Goal: Task Accomplishment & Management: Manage account settings

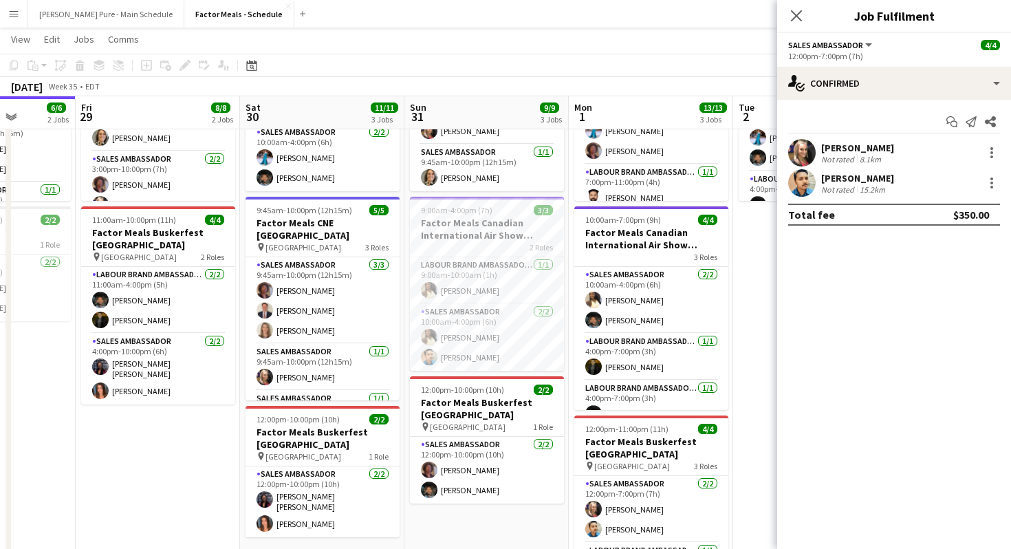
scroll to position [25, 0]
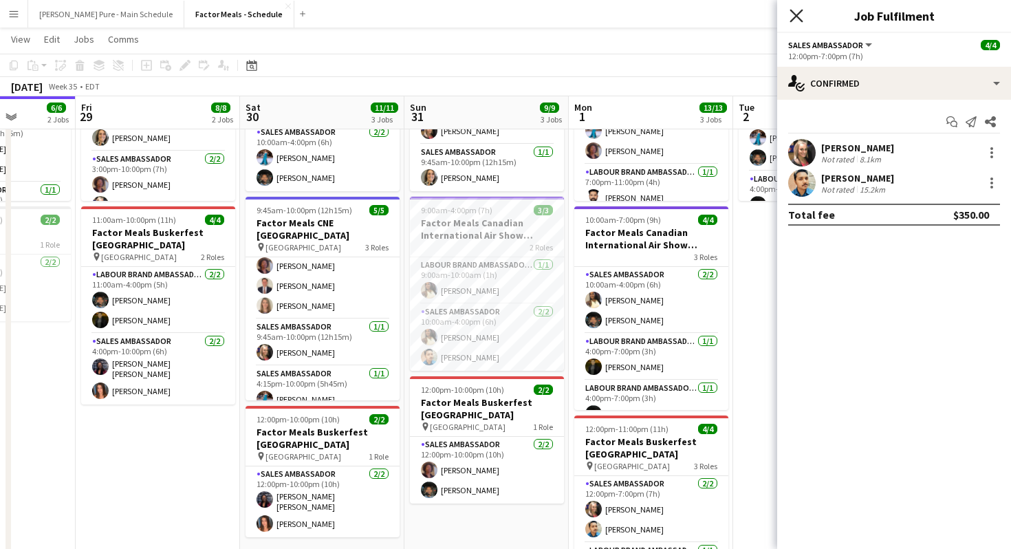
click at [799, 20] on icon "Close pop-in" at bounding box center [795, 15] width 13 height 13
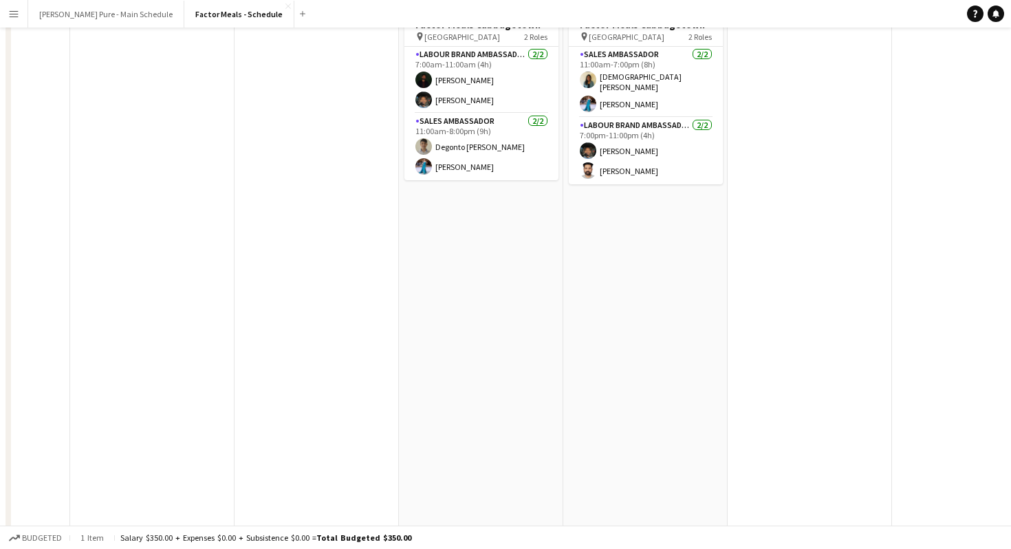
scroll to position [0, 0]
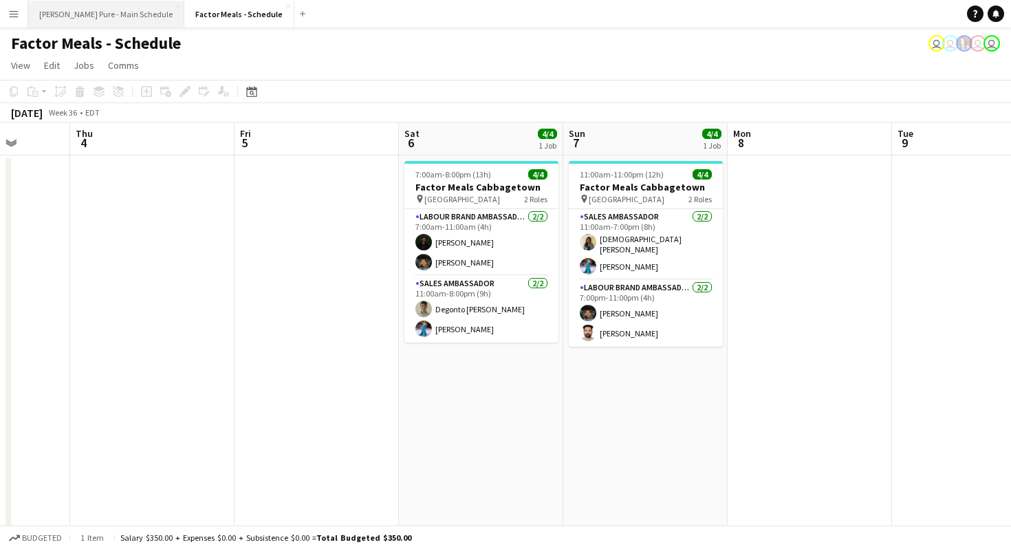
click at [67, 9] on button "[PERSON_NAME] Pure - Main Schedule Close" at bounding box center [106, 14] width 156 height 27
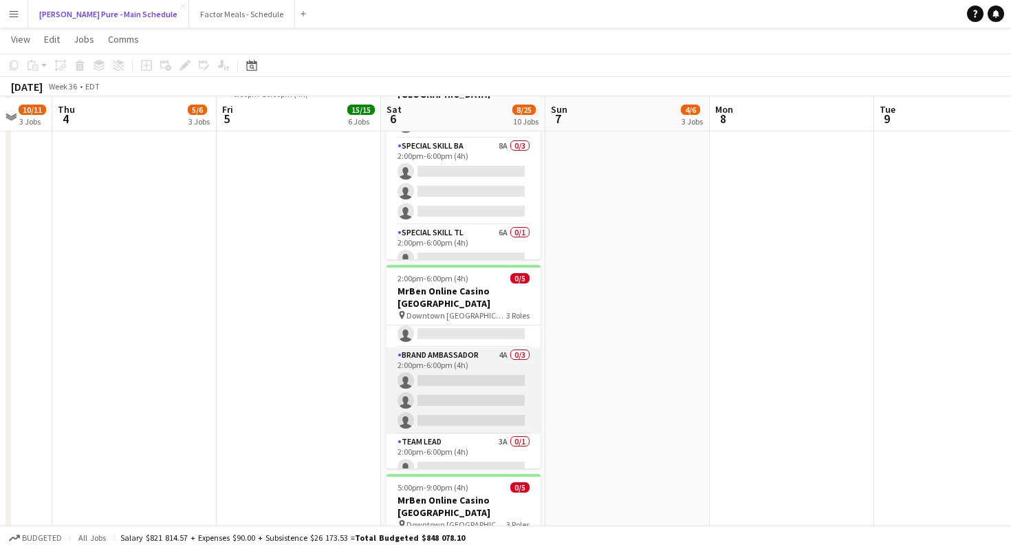
scroll to position [1026, 0]
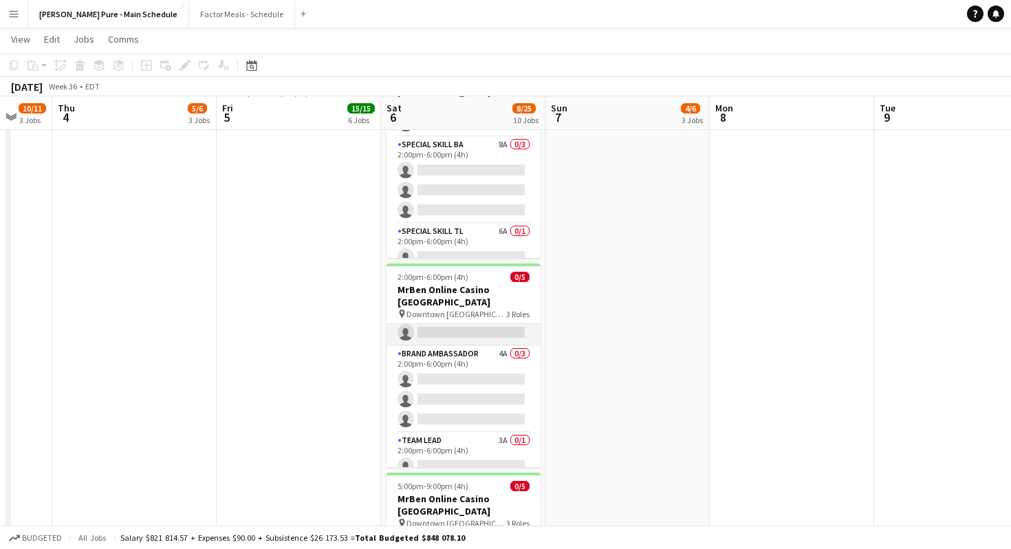
click at [419, 299] on app-card-role "Paid Backup 1A 0/1 2:00pm-5:00pm (3h) single-neutral-actions" at bounding box center [463, 322] width 154 height 47
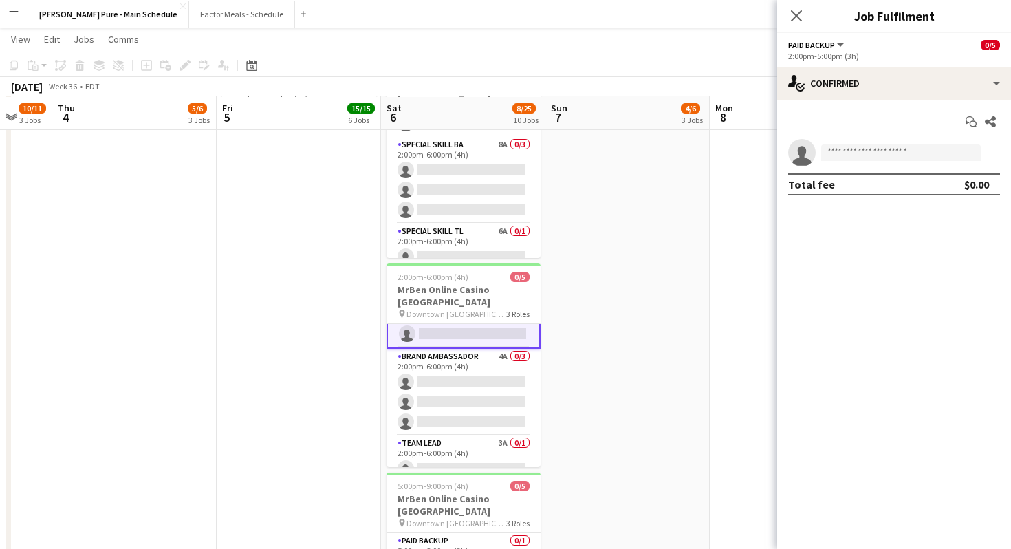
scroll to position [26, 0]
click at [979, 43] on div "Paid Backup All roles Paid Backup 0/5" at bounding box center [894, 44] width 212 height 12
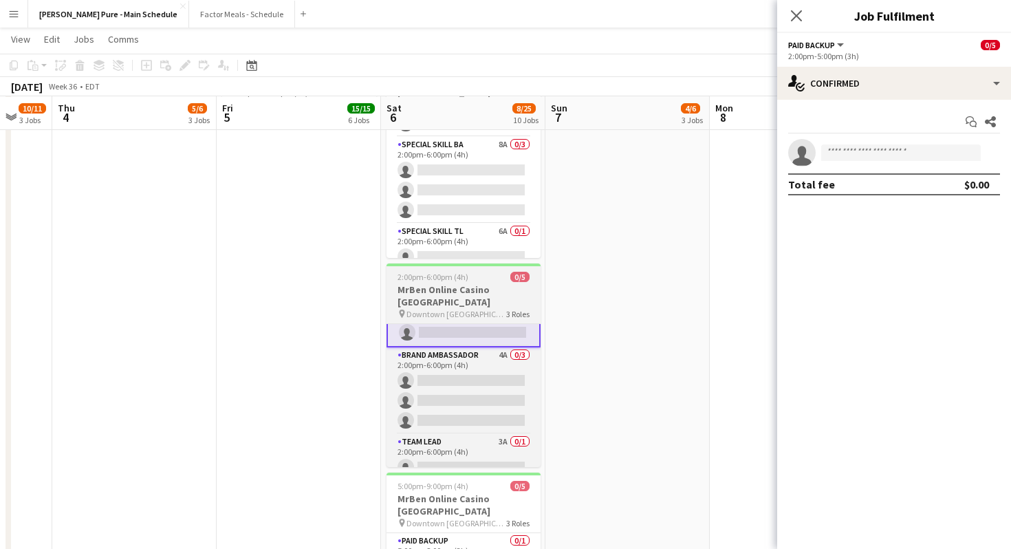
click at [472, 309] on span "Downtown [GEOGRAPHIC_DATA]" at bounding box center [456, 314] width 100 height 10
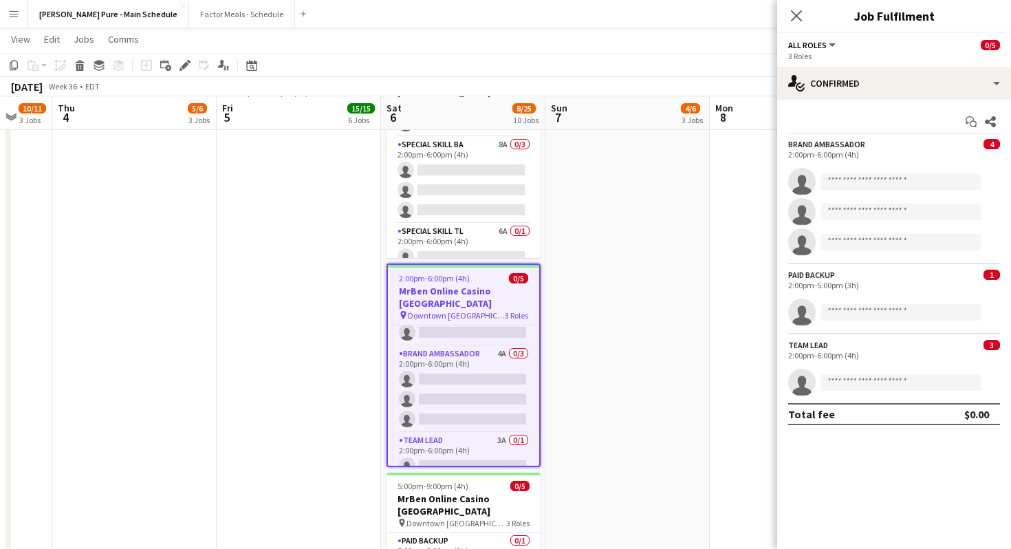
scroll to position [25, 0]
click at [988, 144] on span "4" at bounding box center [991, 144] width 16 height 10
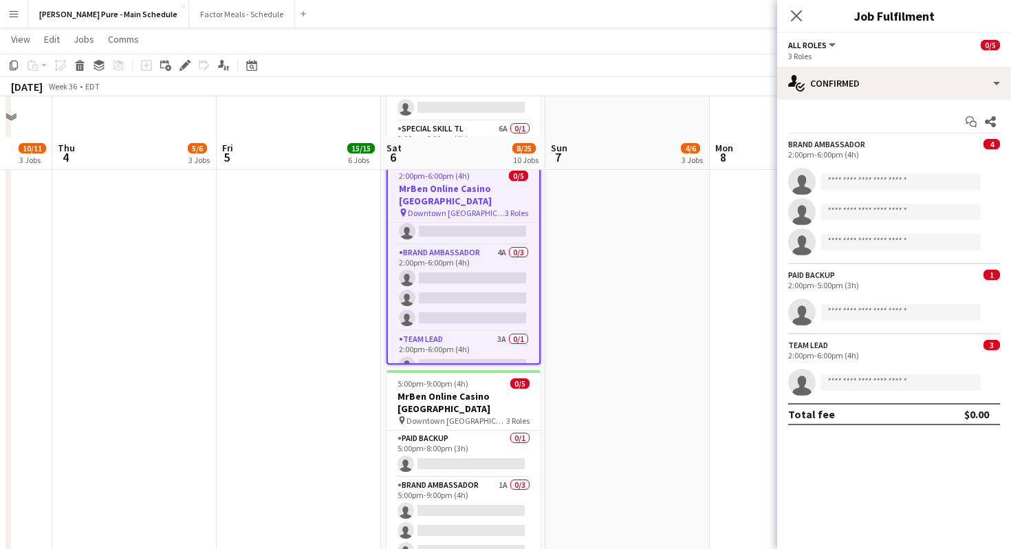
scroll to position [1222, 0]
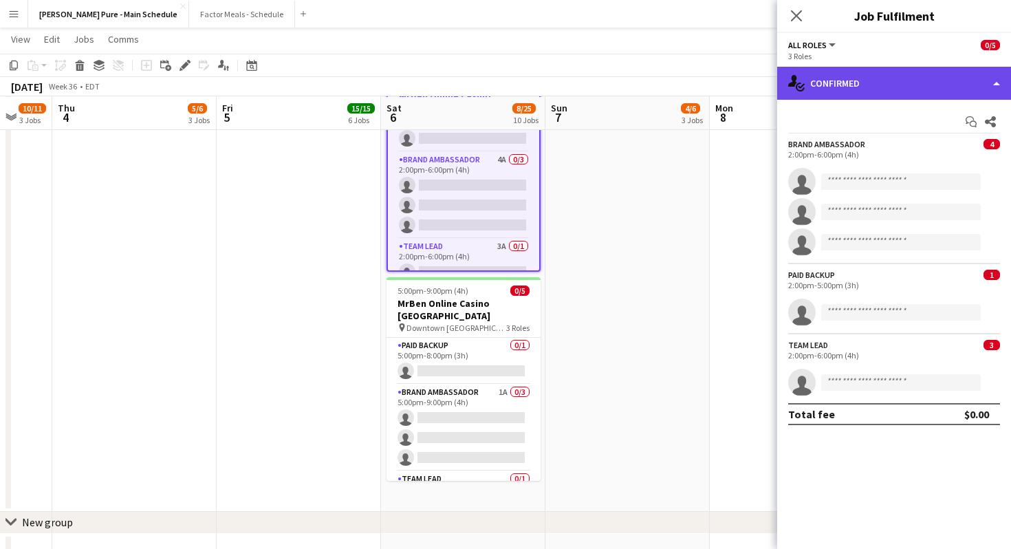
click at [912, 72] on div "single-neutral-actions-check-2 Confirmed" at bounding box center [894, 83] width 234 height 33
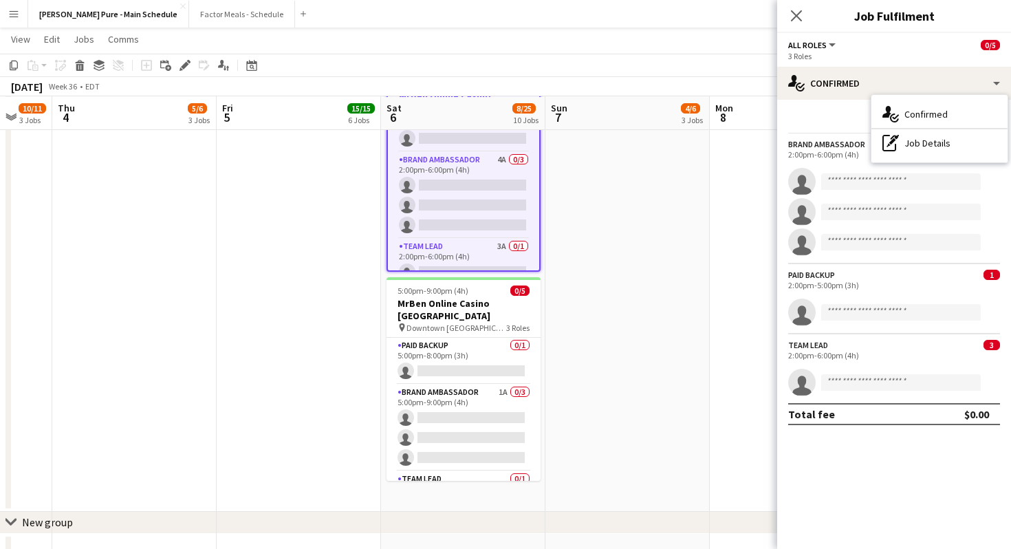
click at [802, 120] on div "Start chat Share" at bounding box center [894, 122] width 212 height 23
click at [821, 46] on span "All roles" at bounding box center [807, 45] width 38 height 10
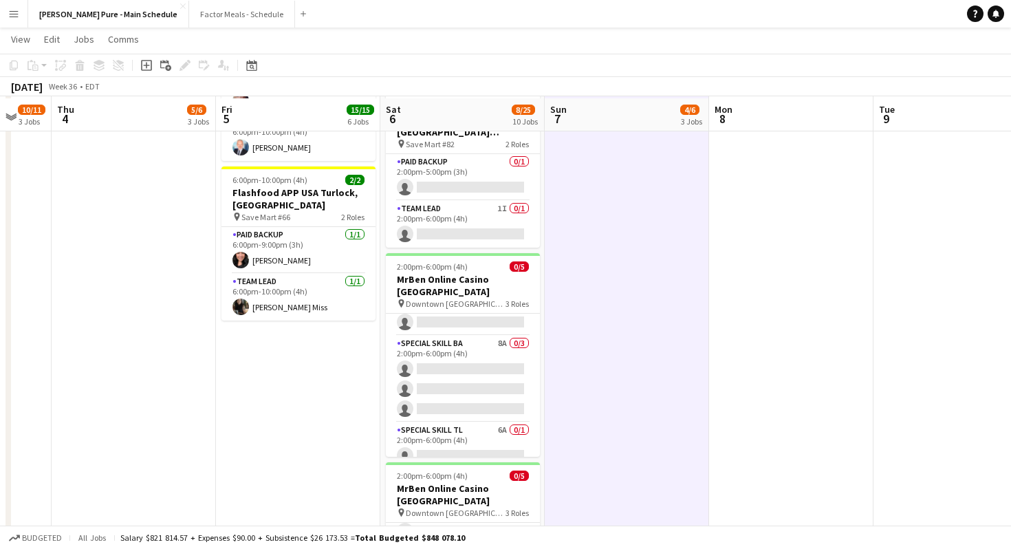
scroll to position [829, 0]
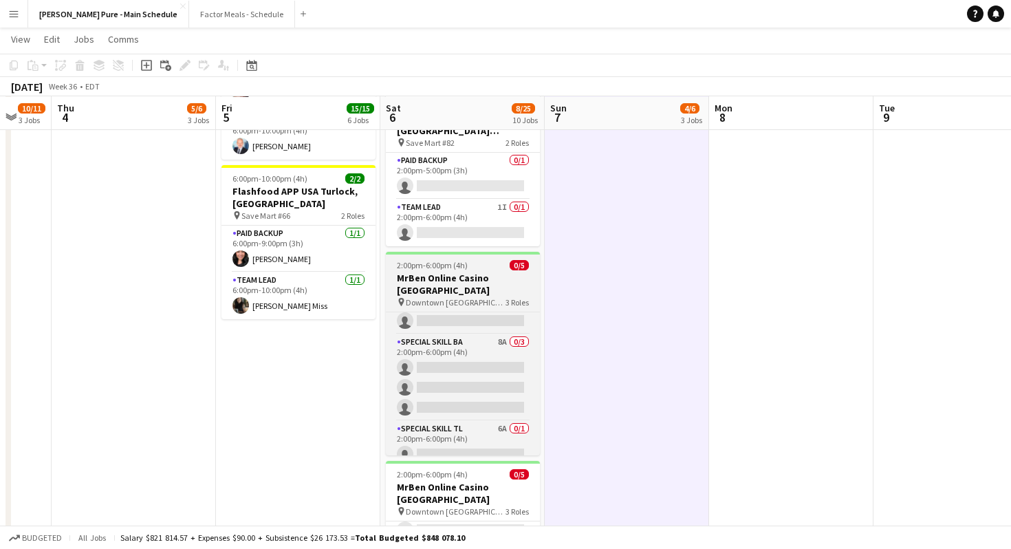
click at [471, 272] on h3 "MrBen Online Casino [GEOGRAPHIC_DATA]" at bounding box center [463, 284] width 154 height 25
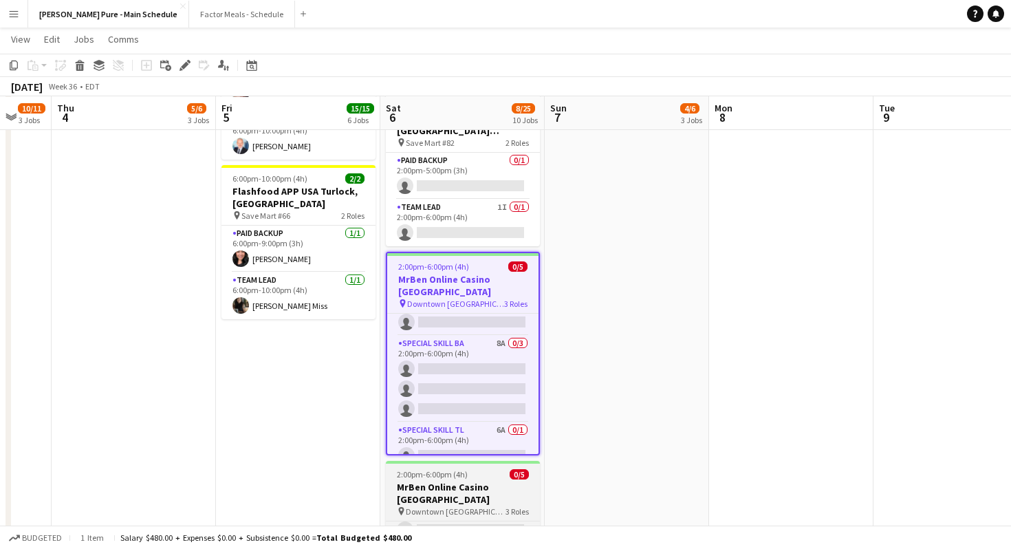
click at [454, 506] on span "Downtown [GEOGRAPHIC_DATA]" at bounding box center [456, 511] width 100 height 10
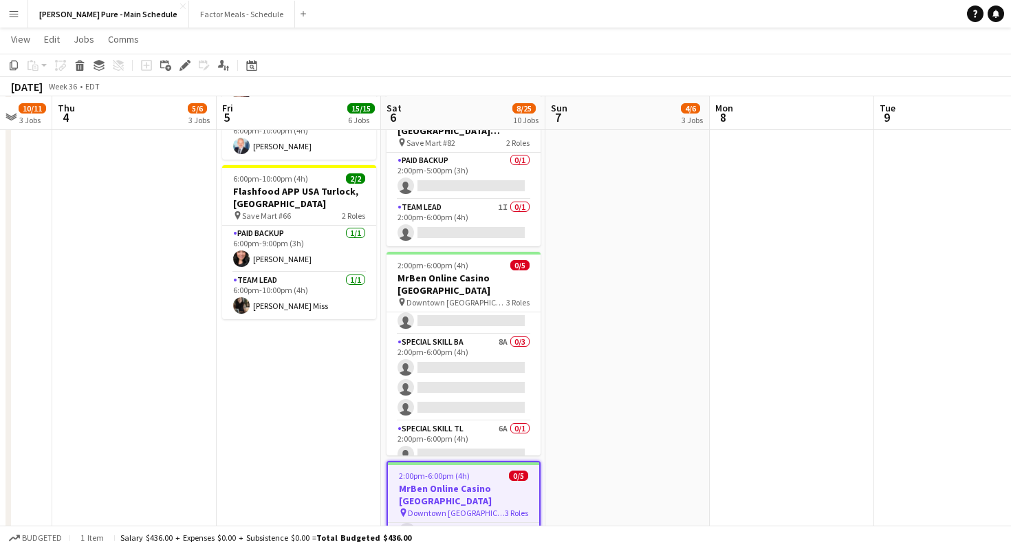
click at [457, 470] on span "2:00pm-6:00pm (4h)" at bounding box center [434, 475] width 71 height 10
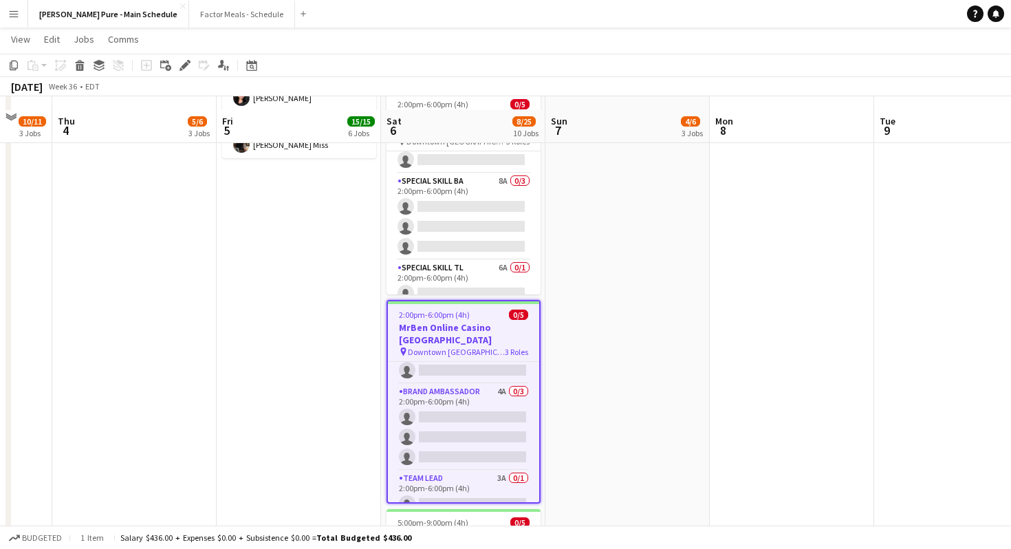
scroll to position [1009, 0]
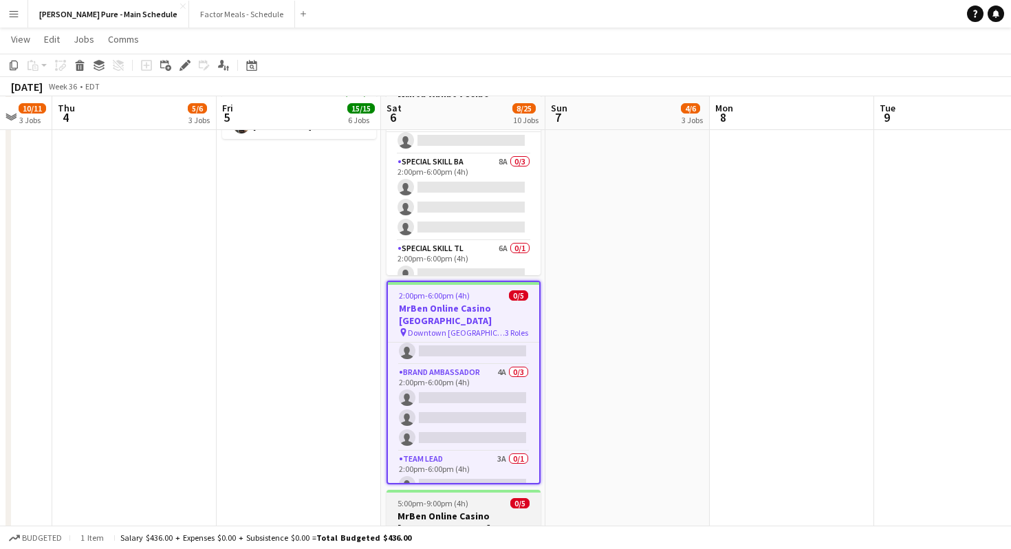
click at [421, 509] on h3 "MrBen Online Casino [GEOGRAPHIC_DATA]" at bounding box center [463, 521] width 154 height 25
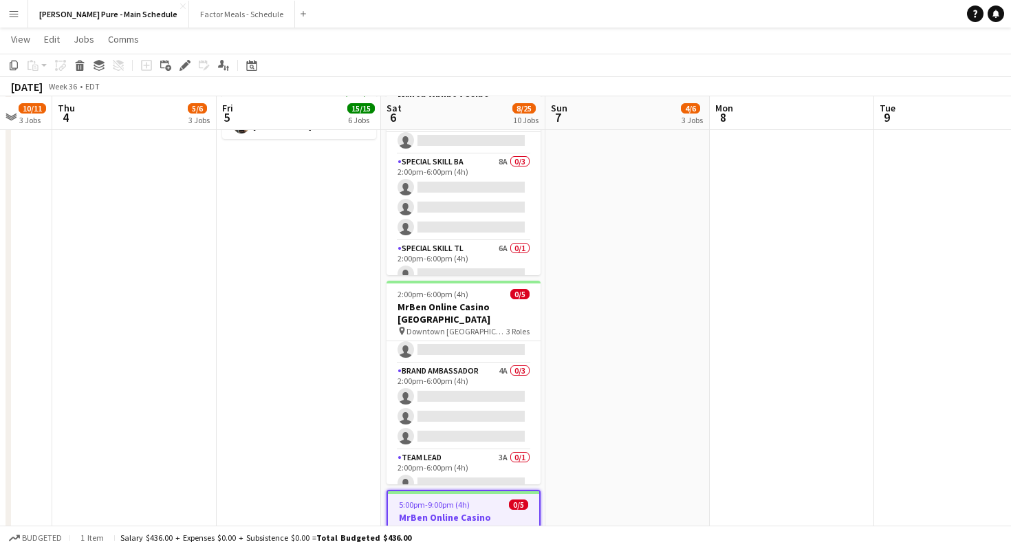
click at [421, 511] on h3 "MrBen Online Casino [GEOGRAPHIC_DATA]" at bounding box center [463, 523] width 151 height 25
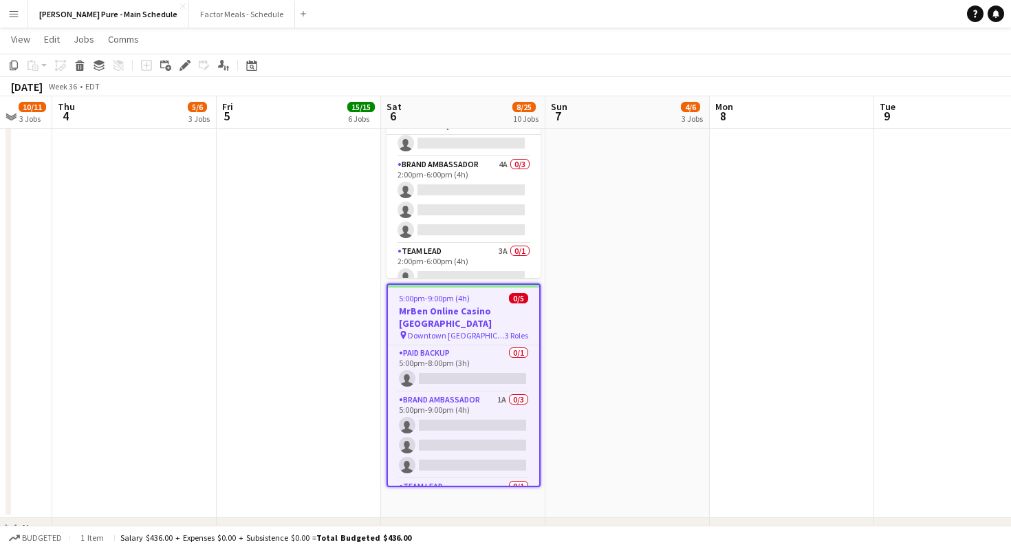
scroll to position [1215, 0]
click at [518, 294] on span "0/5" at bounding box center [518, 299] width 19 height 10
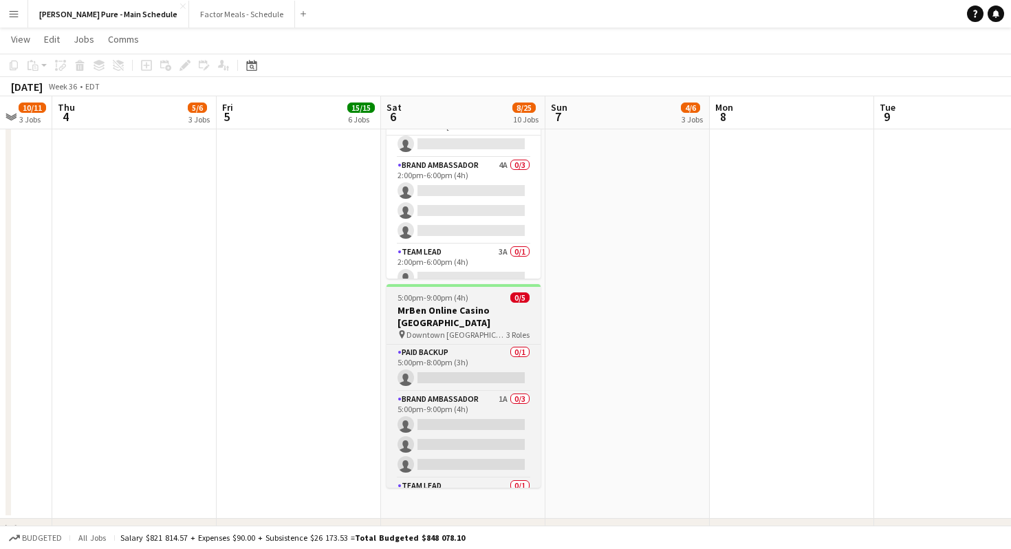
click at [518, 292] on span "0/5" at bounding box center [519, 297] width 19 height 10
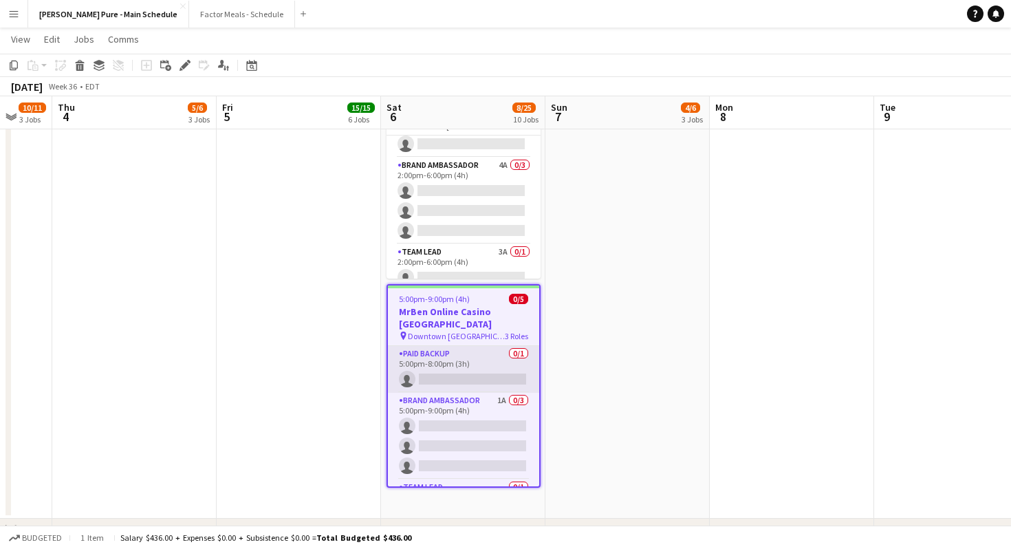
click at [514, 346] on app-card-role "Paid Backup 0/1 5:00pm-8:00pm (3h) single-neutral-actions" at bounding box center [463, 369] width 151 height 47
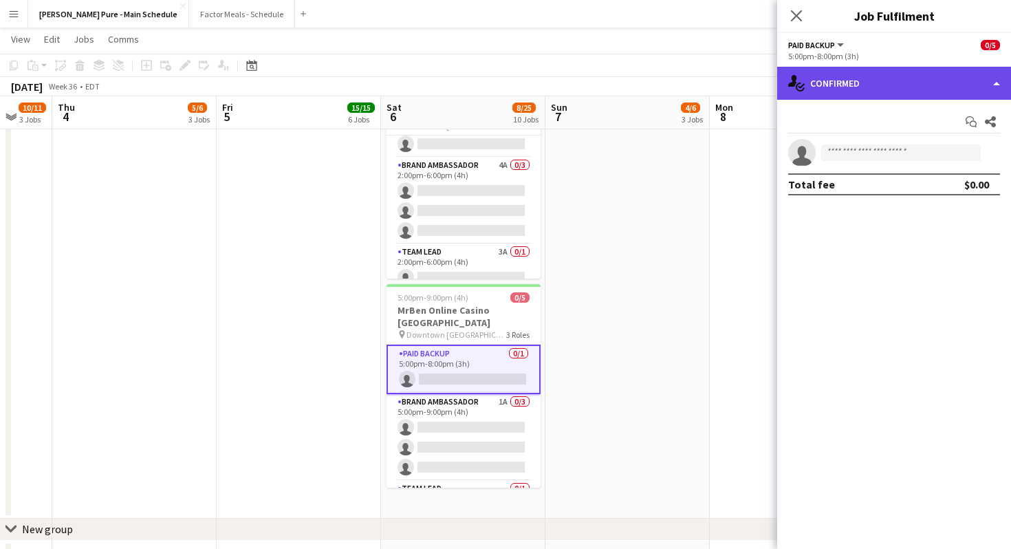
click at [987, 84] on div "single-neutral-actions-check-2 Confirmed" at bounding box center [894, 83] width 234 height 33
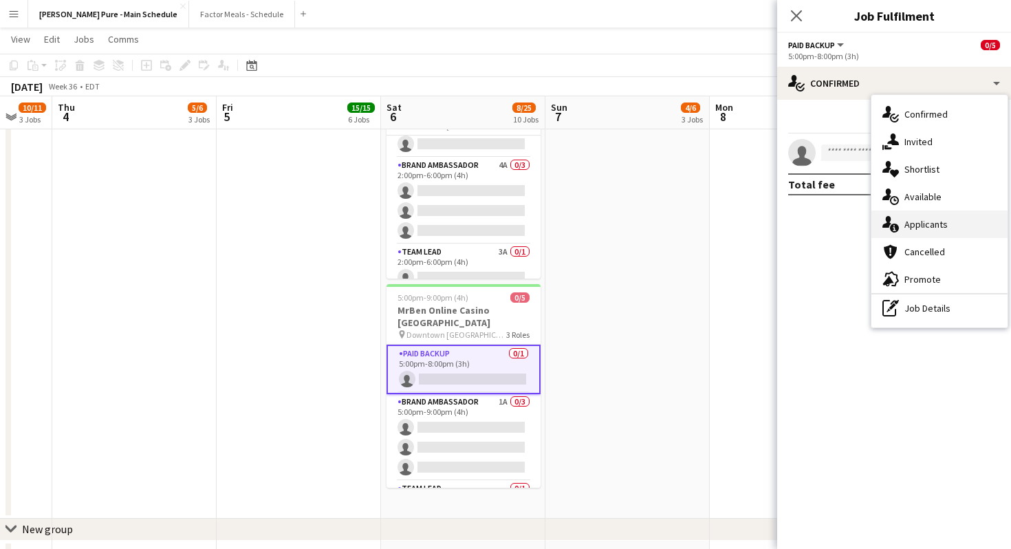
click at [907, 225] on div "single-neutral-actions-information Applicants" at bounding box center [939, 223] width 136 height 27
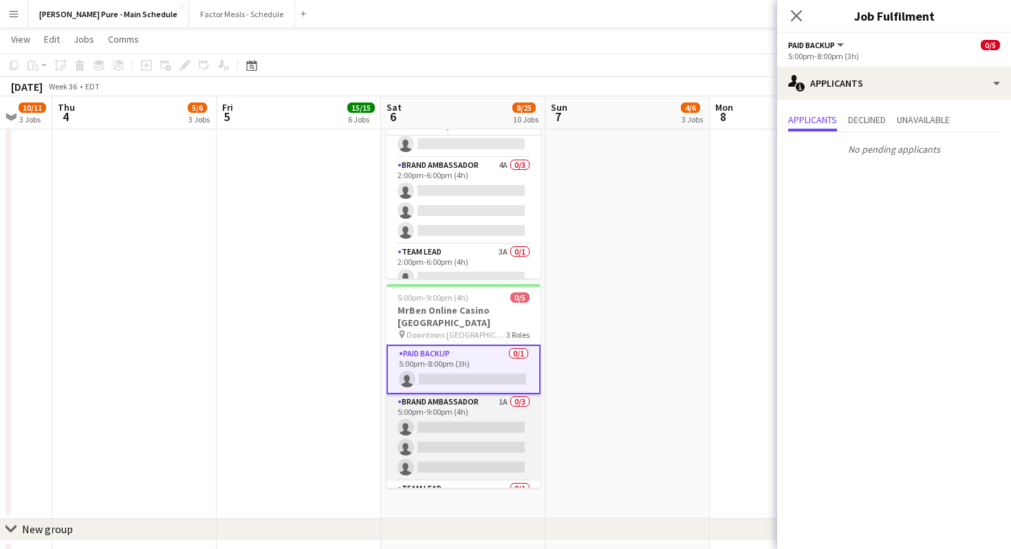
click at [488, 394] on app-card-role "Brand Ambassador 1A 0/3 5:00pm-9:00pm (4h) single-neutral-actions single-neutra…" at bounding box center [463, 437] width 154 height 87
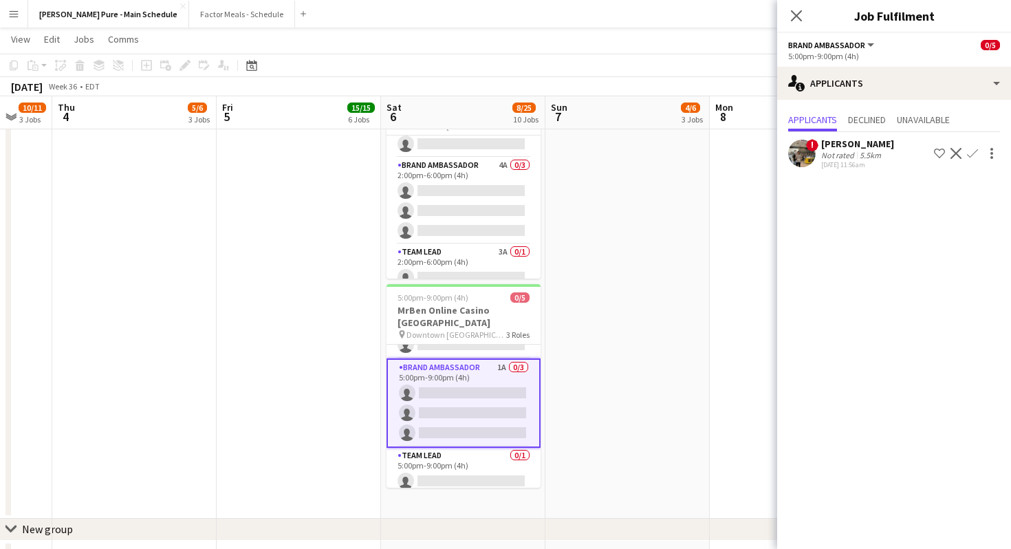
scroll to position [39, 0]
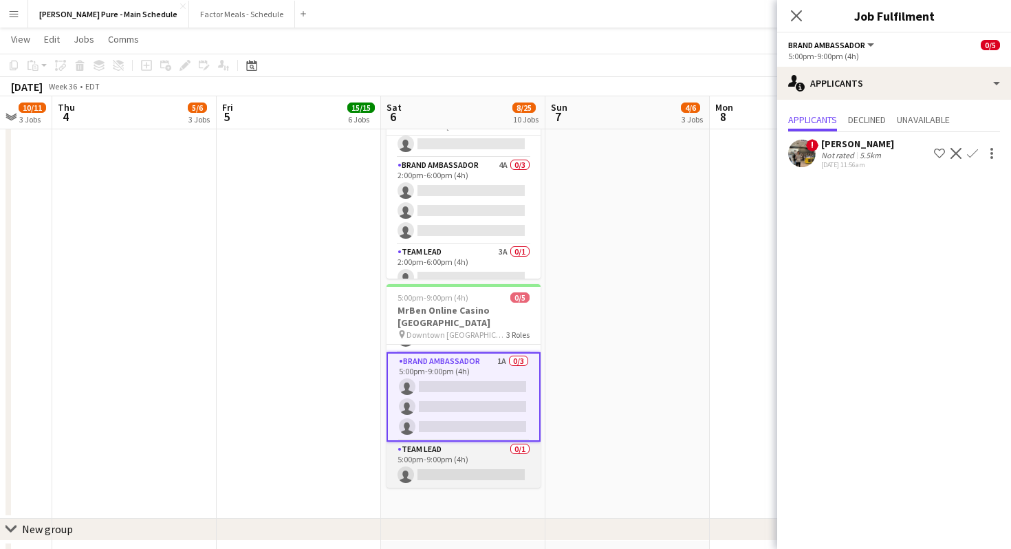
click at [472, 441] on app-card-role "Team Lead 0/1 5:00pm-9:00pm (4h) single-neutral-actions" at bounding box center [463, 464] width 154 height 47
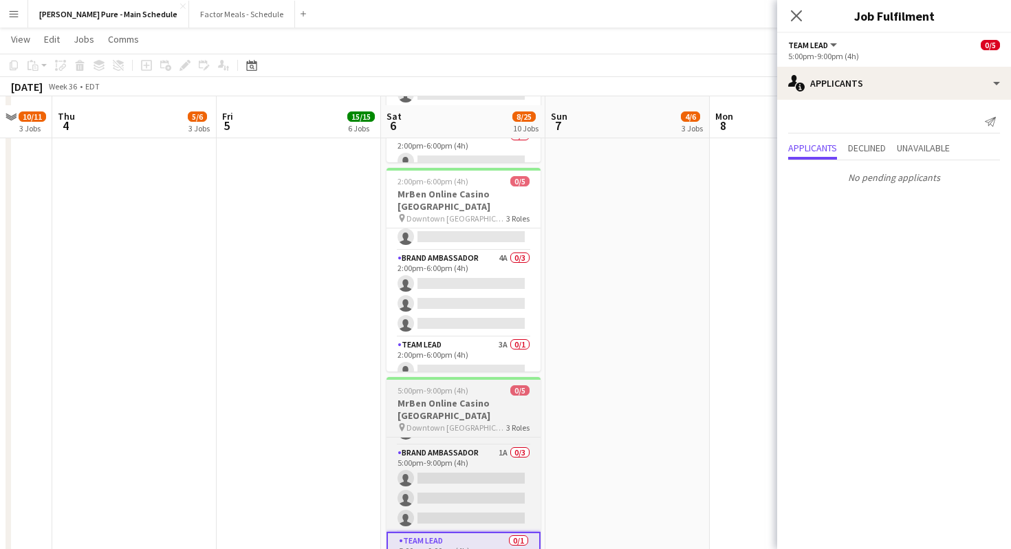
scroll to position [1119, 0]
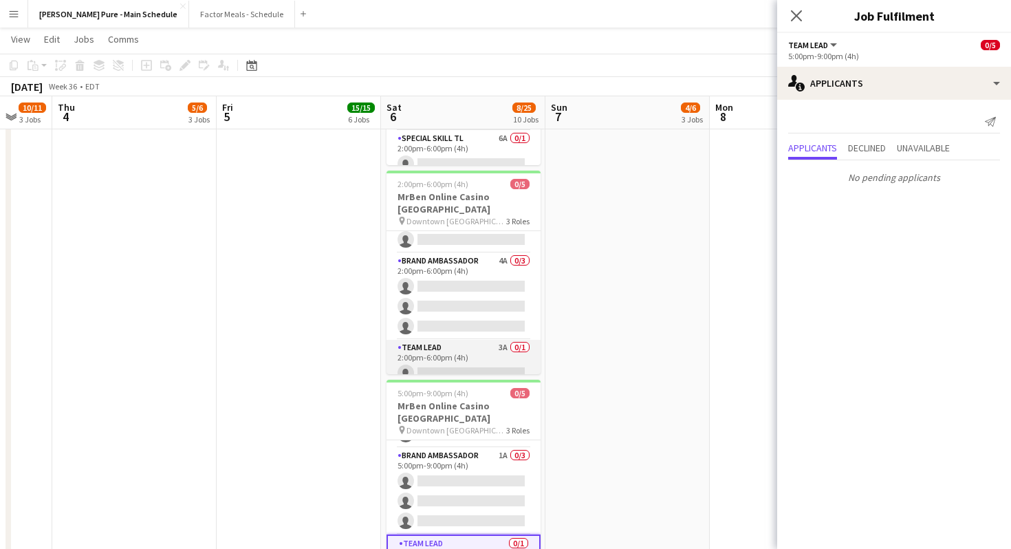
click at [469, 340] on app-card-role "Team Lead 3A 0/1 2:00pm-6:00pm (4h) single-neutral-actions" at bounding box center [463, 363] width 154 height 47
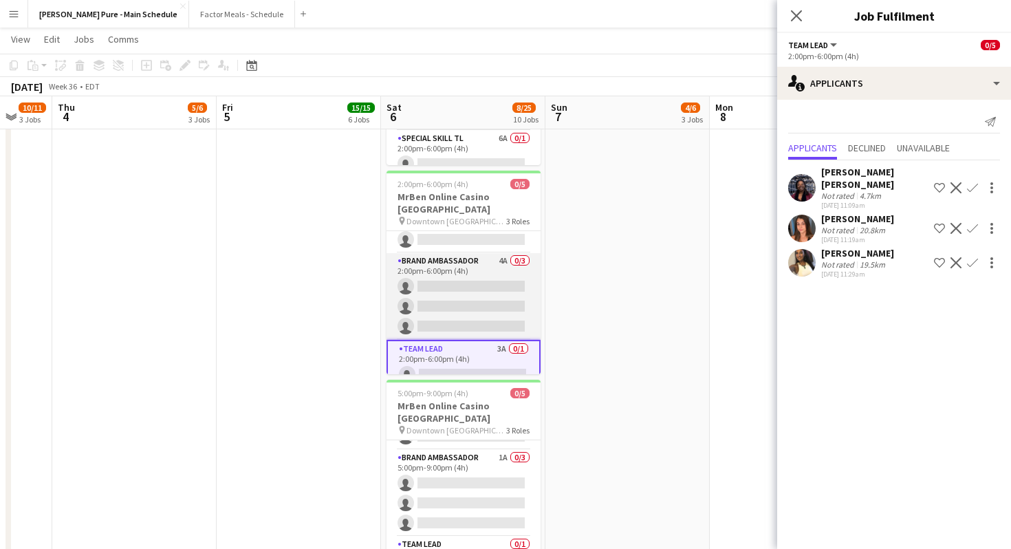
click at [467, 253] on app-card-role "Brand Ambassador 4A 0/3 2:00pm-6:00pm (4h) single-neutral-actions single-neutra…" at bounding box center [463, 296] width 154 height 87
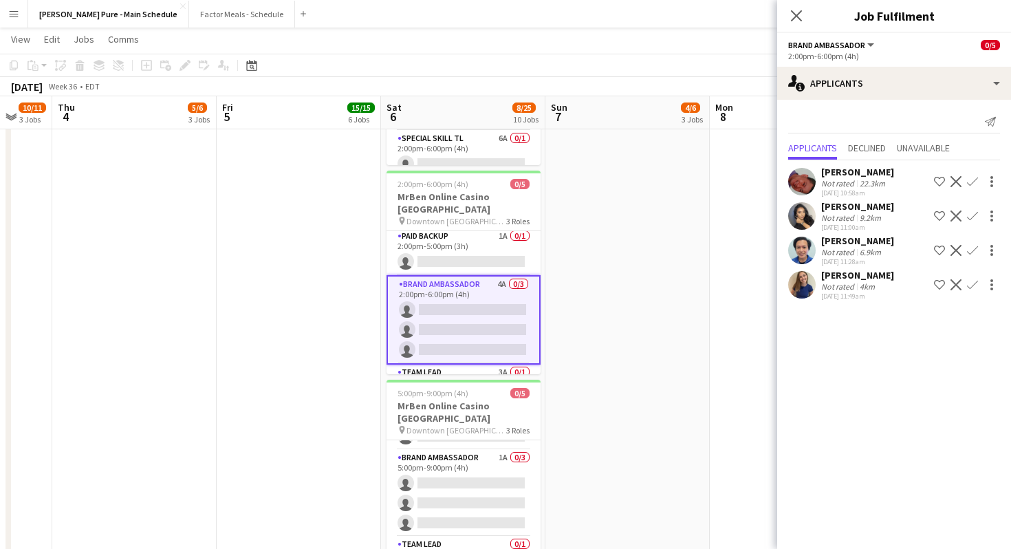
scroll to position [0, 0]
click at [457, 231] on app-card-role "Paid Backup 1A 0/1 2:00pm-5:00pm (3h) single-neutral-actions" at bounding box center [463, 254] width 154 height 47
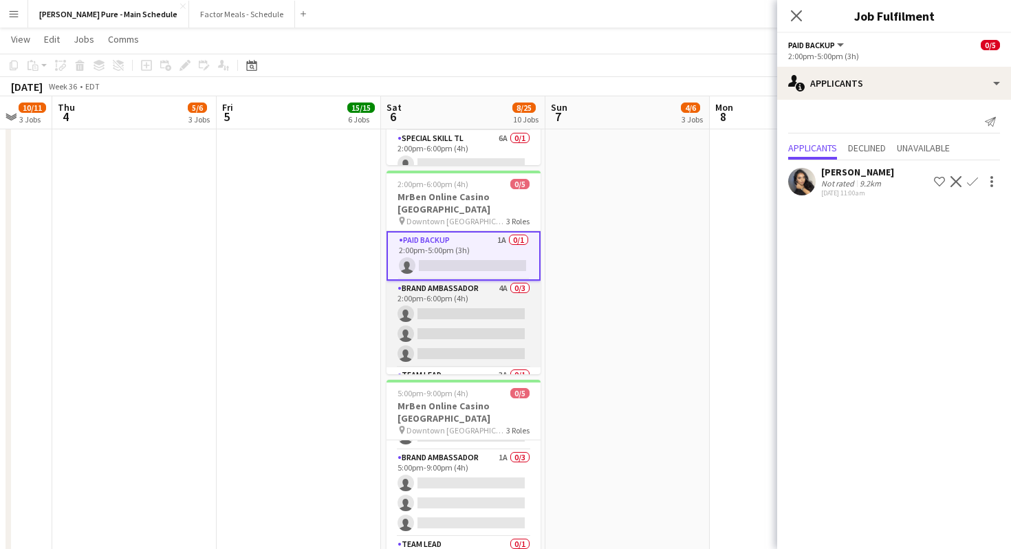
click at [457, 280] on app-card-role "Brand Ambassador 4A 0/3 2:00pm-6:00pm (4h) single-neutral-actions single-neutra…" at bounding box center [463, 323] width 154 height 87
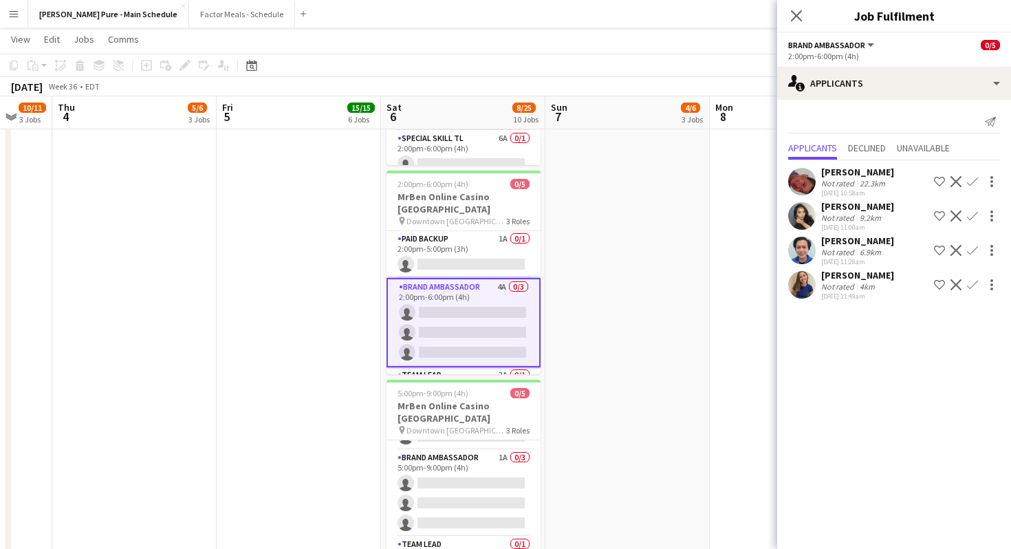
click at [798, 181] on app-user-avatar at bounding box center [801, 181] width 27 height 27
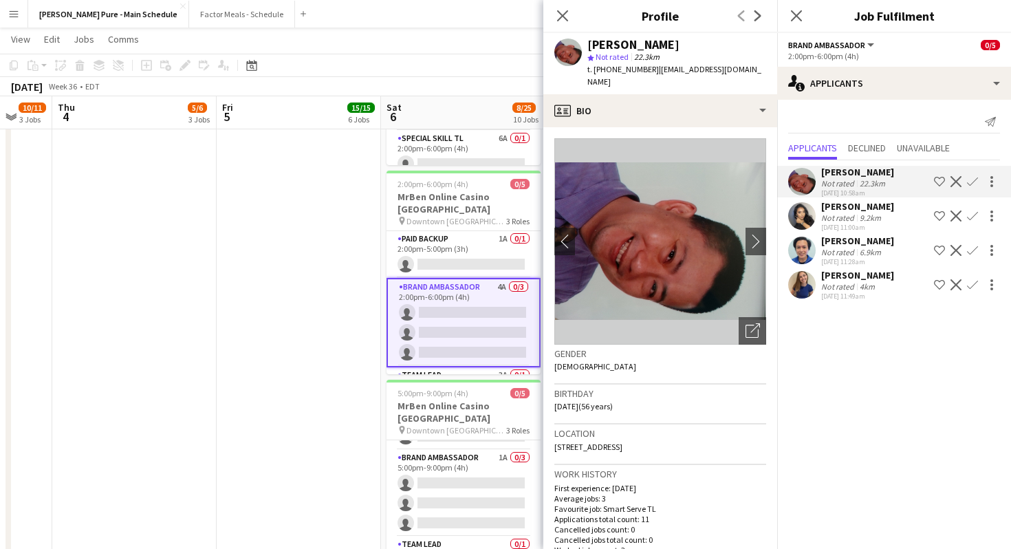
click at [804, 201] on div "[PERSON_NAME] Not rated 9.2km [DATE] 11:00am Shortlist crew Decline Confirm" at bounding box center [894, 216] width 234 height 32
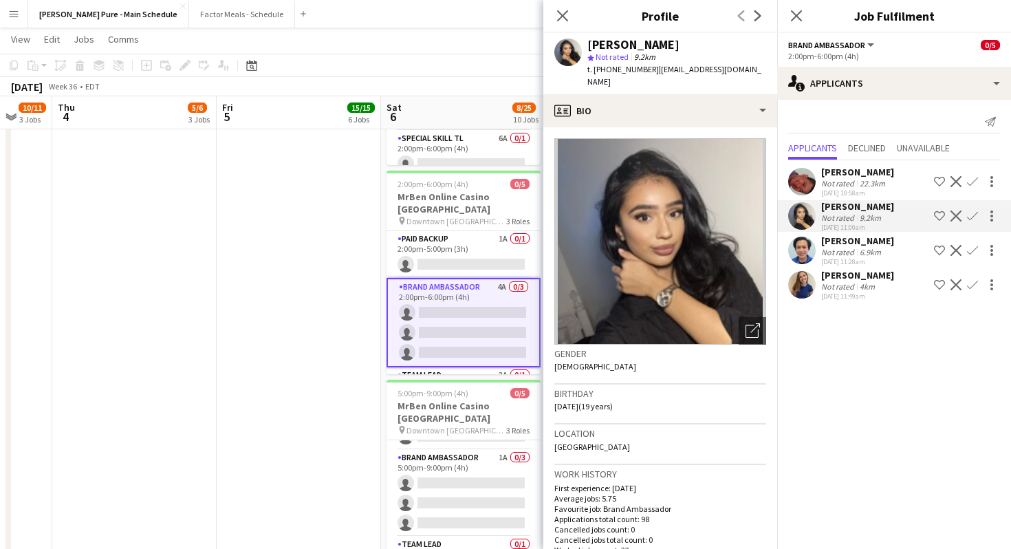
click at [796, 244] on app-user-avatar at bounding box center [801, 249] width 27 height 27
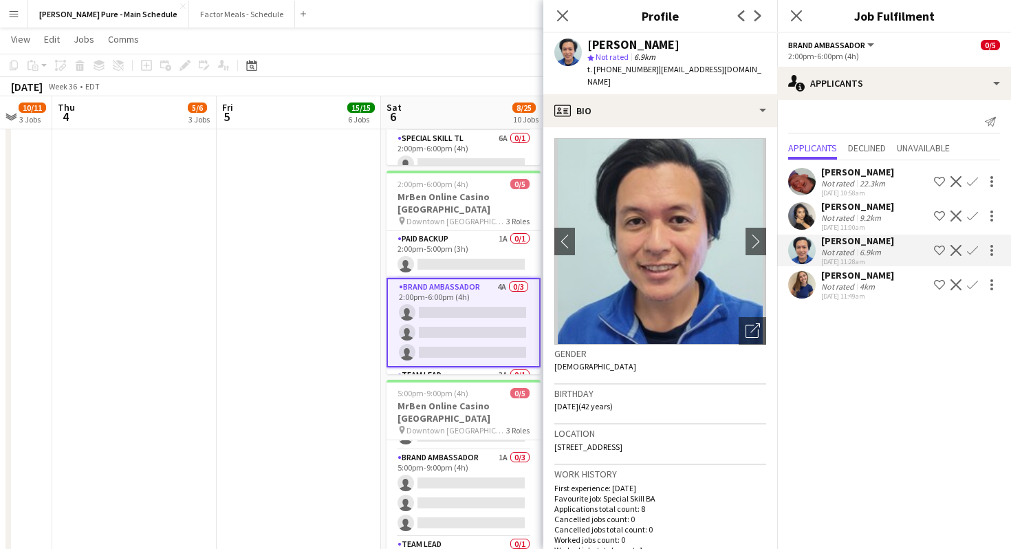
click at [798, 280] on app-user-avatar at bounding box center [801, 284] width 27 height 27
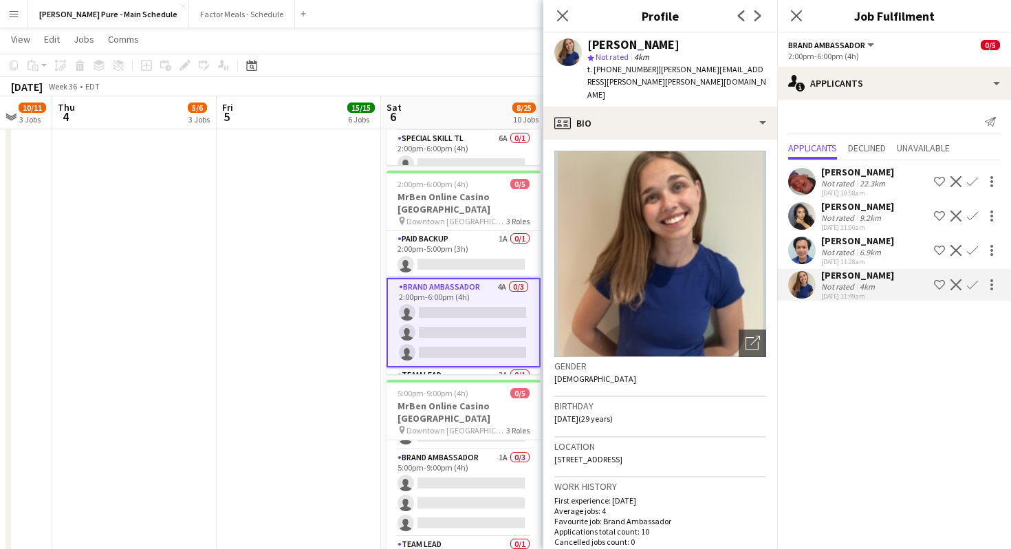
click at [795, 250] on app-user-avatar at bounding box center [801, 249] width 27 height 27
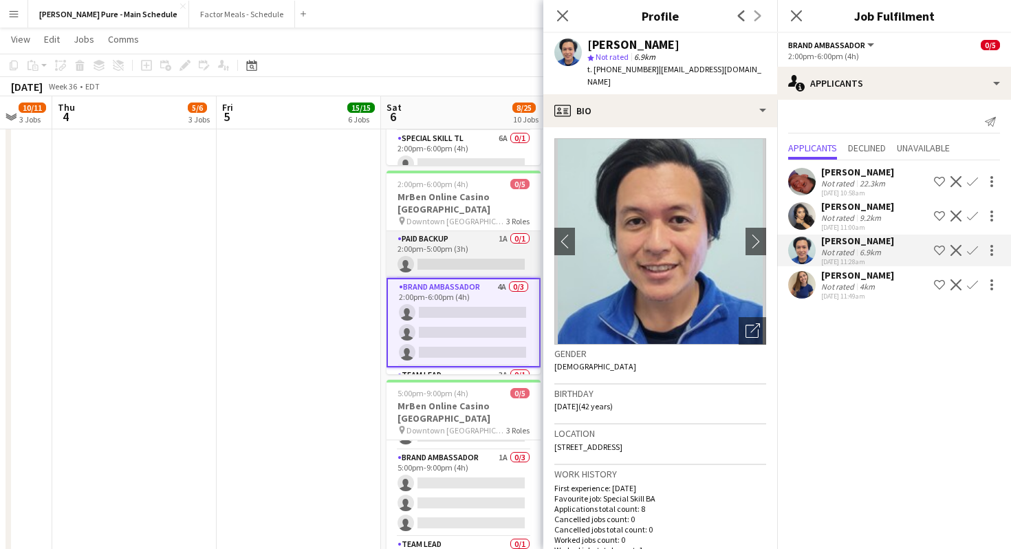
click at [461, 231] on app-card-role "Paid Backup 1A 0/1 2:00pm-5:00pm (3h) single-neutral-actions" at bounding box center [463, 254] width 154 height 47
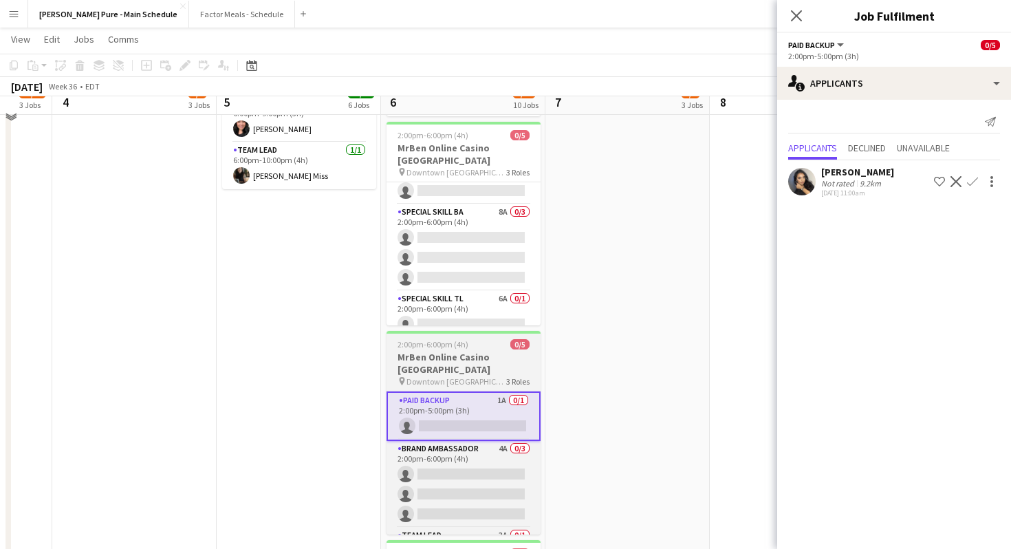
scroll to position [944, 0]
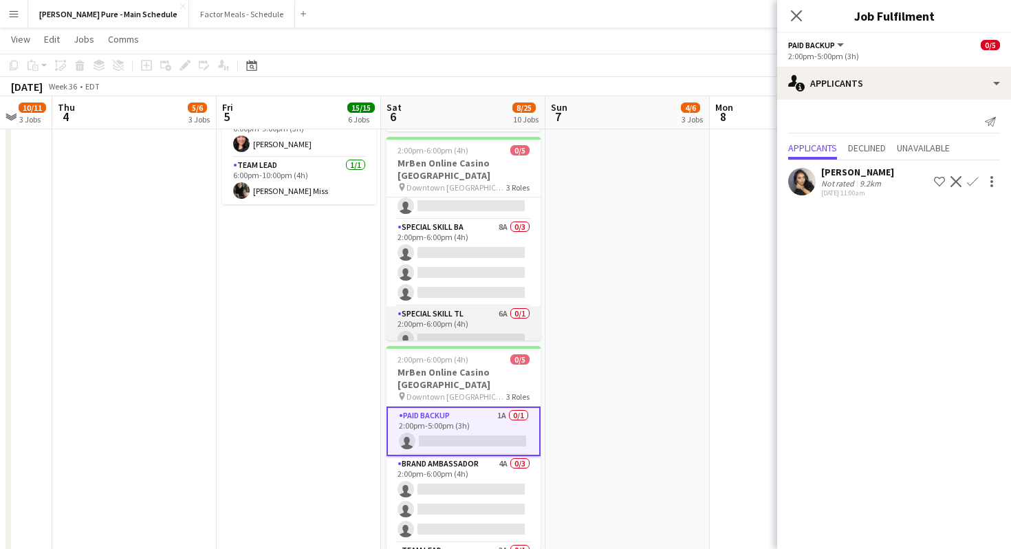
click at [461, 306] on app-card-role "Special Skill TL 6A 0/1 2:00pm-6:00pm (4h) single-neutral-actions" at bounding box center [463, 329] width 154 height 47
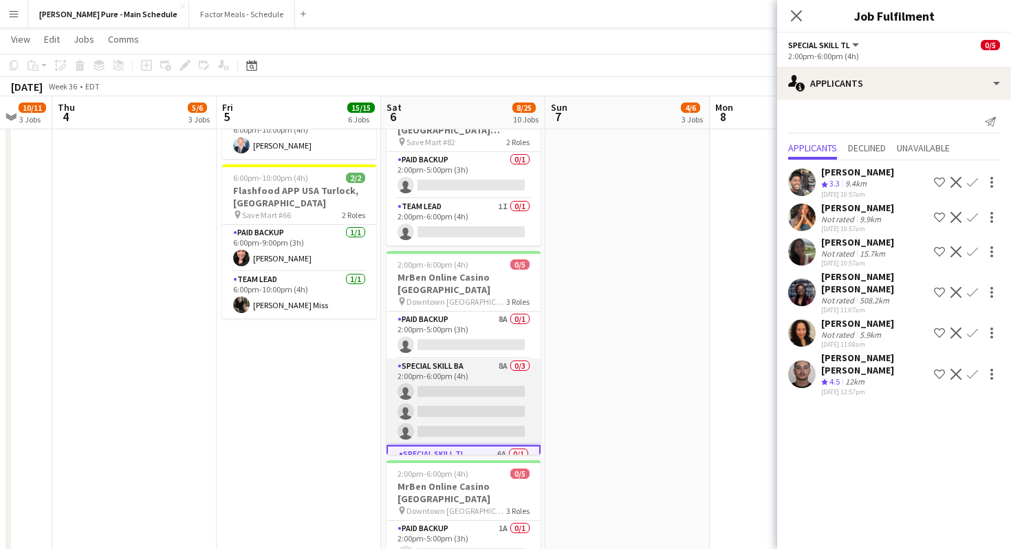
scroll to position [27, 0]
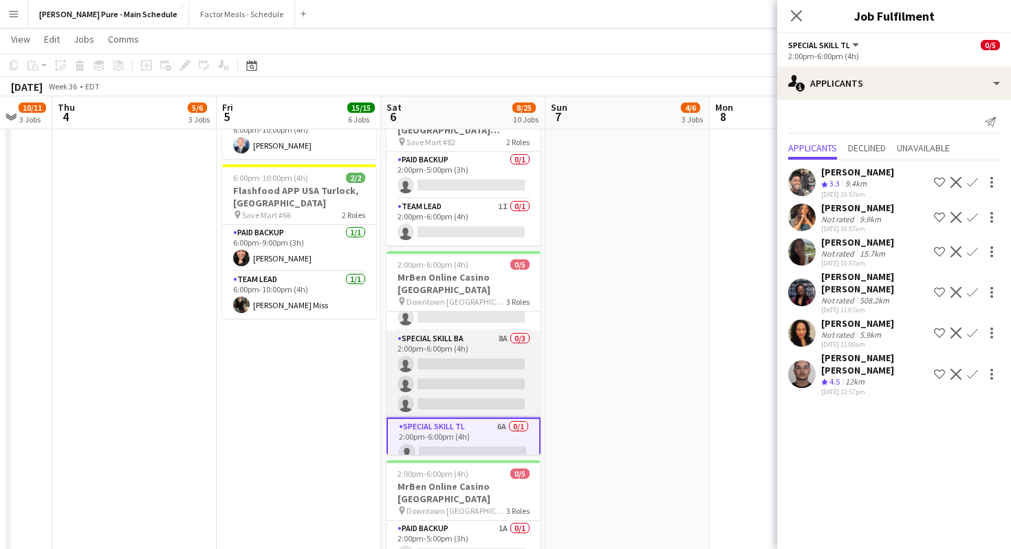
click at [465, 331] on app-card-role "Special Skill BA 8A 0/3 2:00pm-6:00pm (4h) single-neutral-actions single-neutra…" at bounding box center [463, 374] width 154 height 87
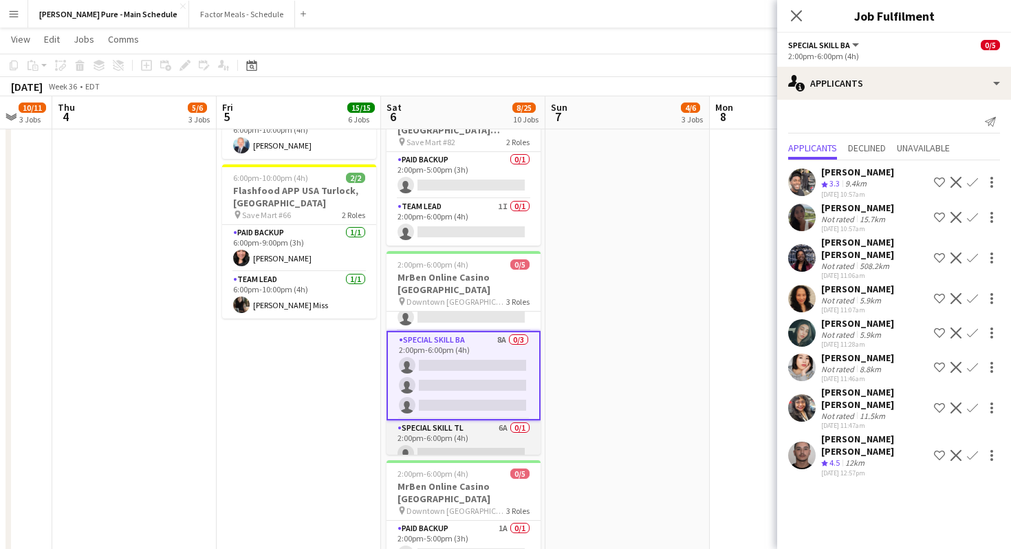
click at [454, 420] on app-card-role "Special Skill TL 6A 0/1 2:00pm-6:00pm (4h) single-neutral-actions" at bounding box center [463, 443] width 154 height 47
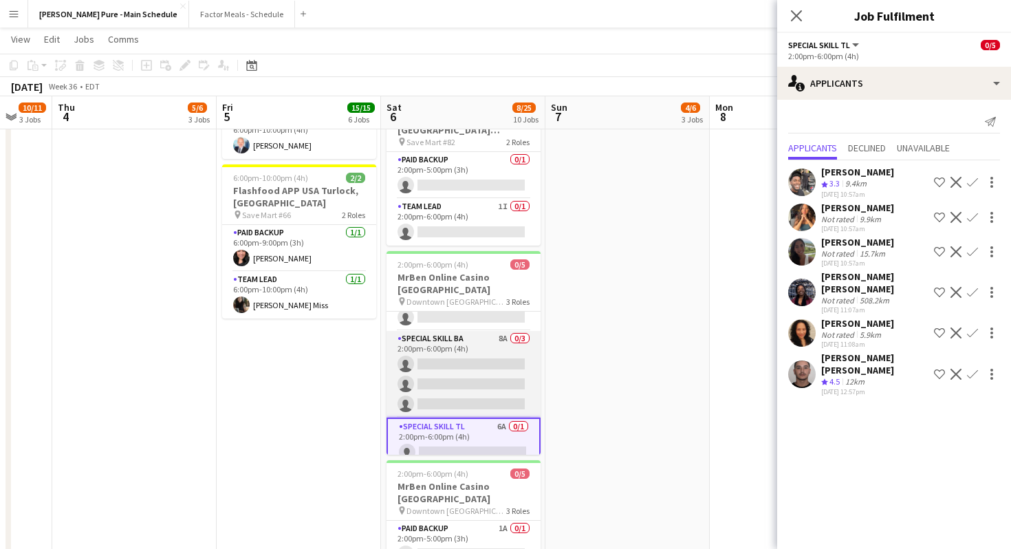
scroll to position [0, 606]
click at [452, 331] on app-card-role "Special Skill BA 8A 0/3 2:00pm-6:00pm (4h) single-neutral-actions single-neutra…" at bounding box center [463, 374] width 154 height 87
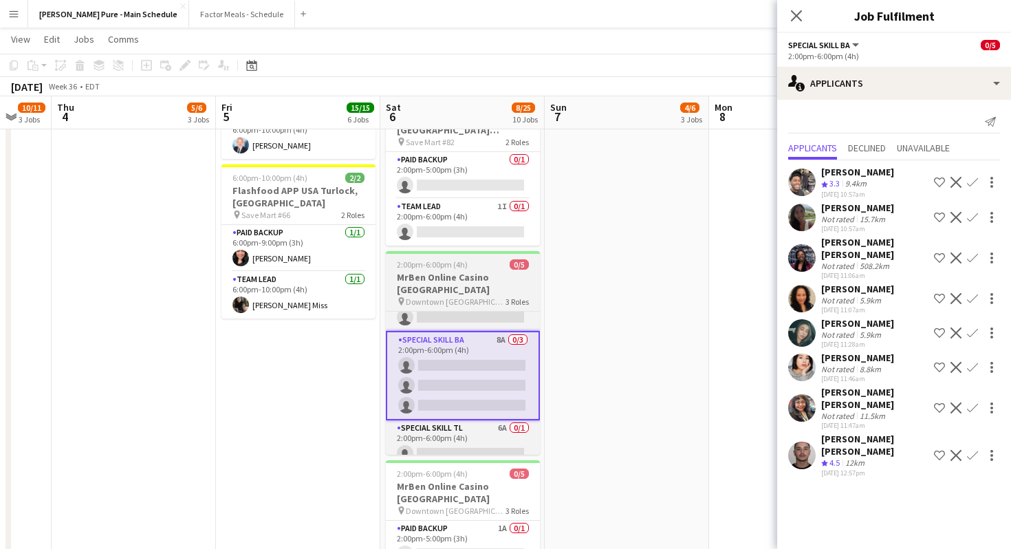
click at [465, 251] on app-job-card "2:00pm-6:00pm (4h) 0/5 MrBen Online Casino [GEOGRAPHIC_DATA] pin Downtown Montr…" at bounding box center [463, 352] width 154 height 203
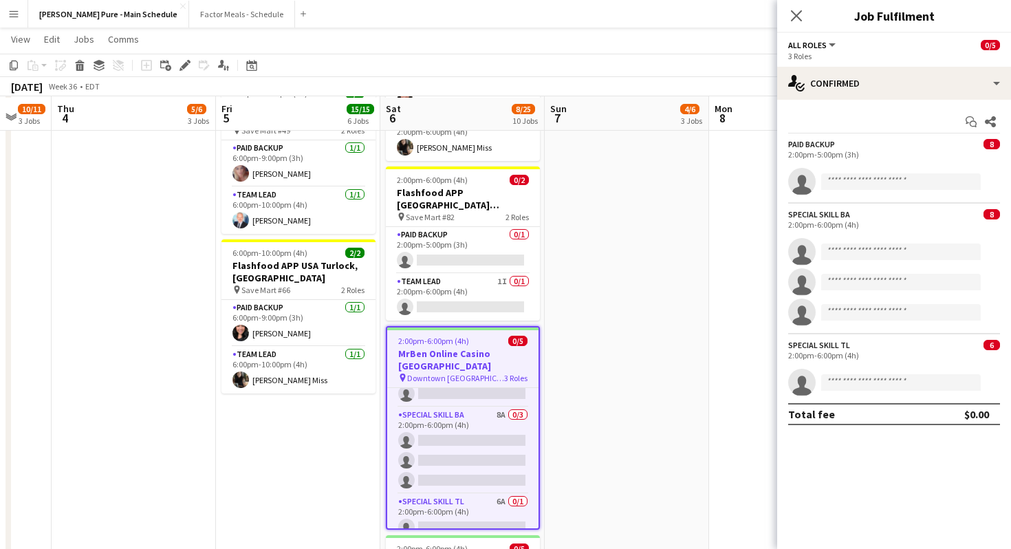
scroll to position [756, 0]
click at [465, 272] on app-card-role "Team Lead 1I 0/1 2:00pm-6:00pm (4h) single-neutral-actions" at bounding box center [463, 295] width 154 height 47
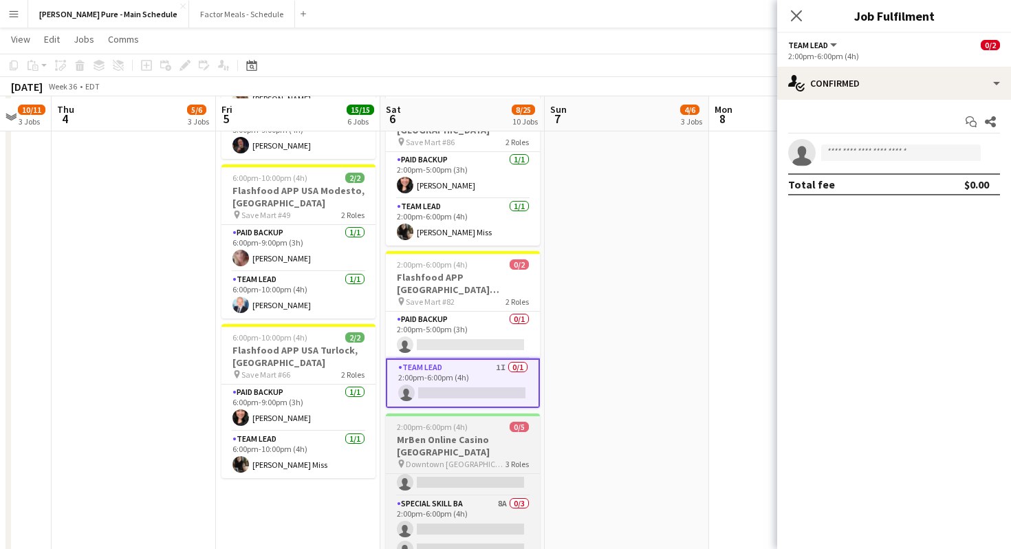
scroll to position [670, 0]
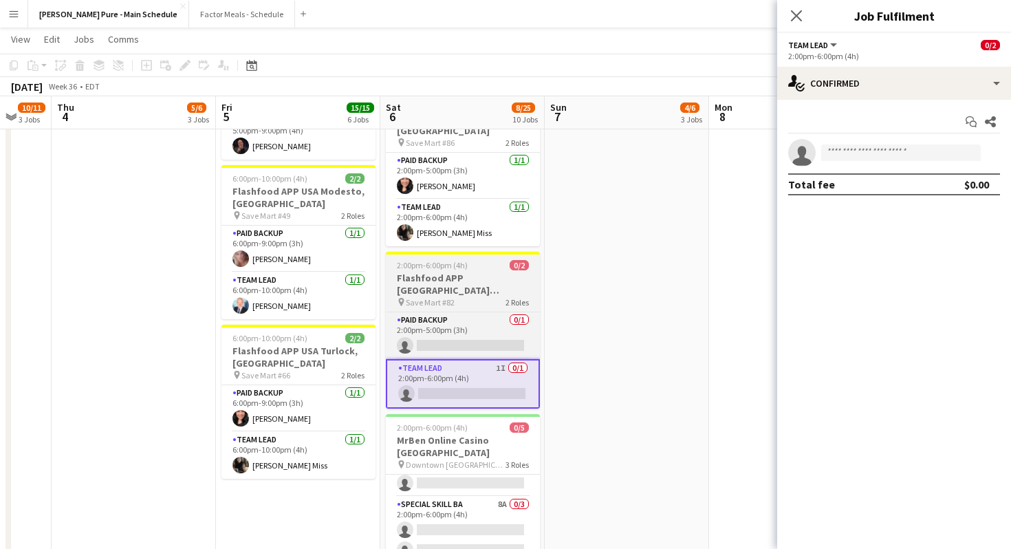
click at [460, 256] on app-job-card "2:00pm-6:00pm (4h) 0/2 Flashfood APP [GEOGRAPHIC_DATA] Patterson, [GEOGRAPHIC_D…" at bounding box center [463, 330] width 154 height 157
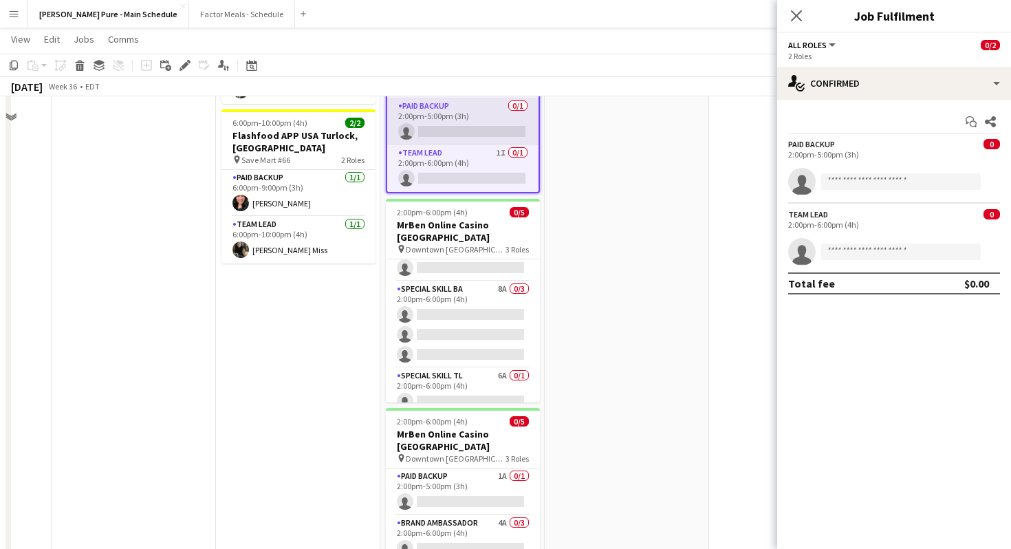
scroll to position [975, 0]
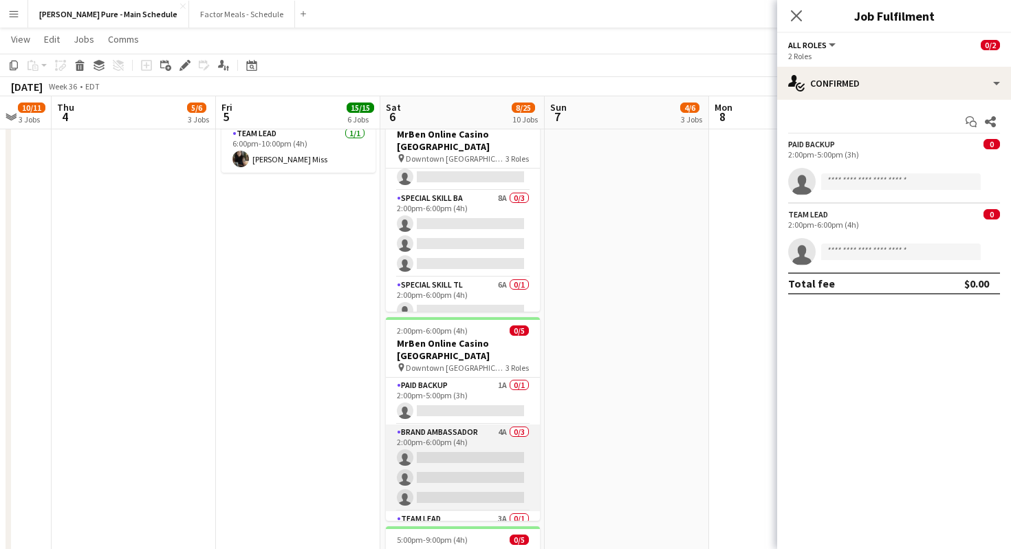
click at [435, 424] on app-card-role "Brand Ambassador 4A 0/3 2:00pm-6:00pm (4h) single-neutral-actions single-neutra…" at bounding box center [463, 467] width 154 height 87
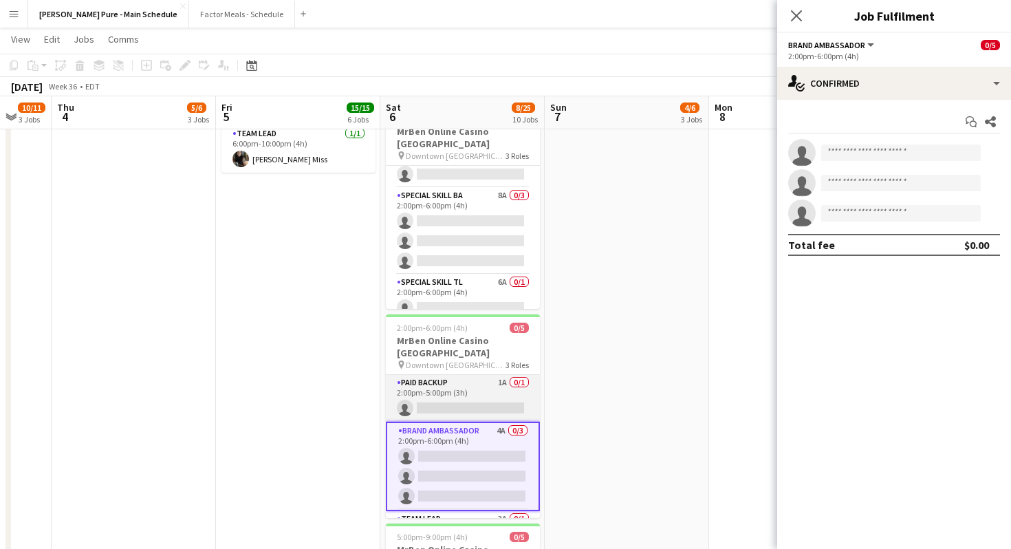
click at [435, 375] on app-card-role "Paid Backup 1A 0/1 2:00pm-5:00pm (3h) single-neutral-actions" at bounding box center [463, 398] width 154 height 47
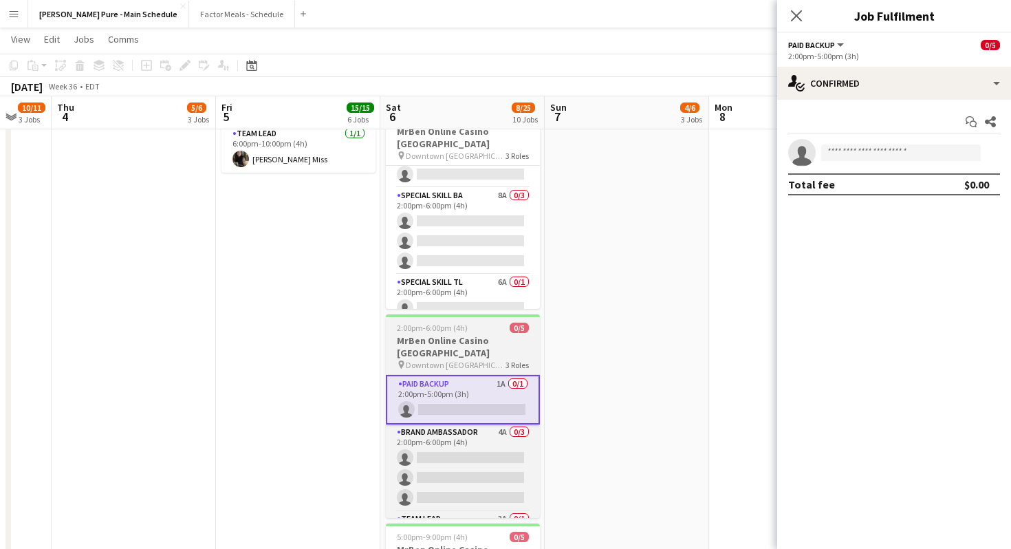
click at [445, 334] on h3 "MrBen Online Casino [GEOGRAPHIC_DATA]" at bounding box center [463, 346] width 154 height 25
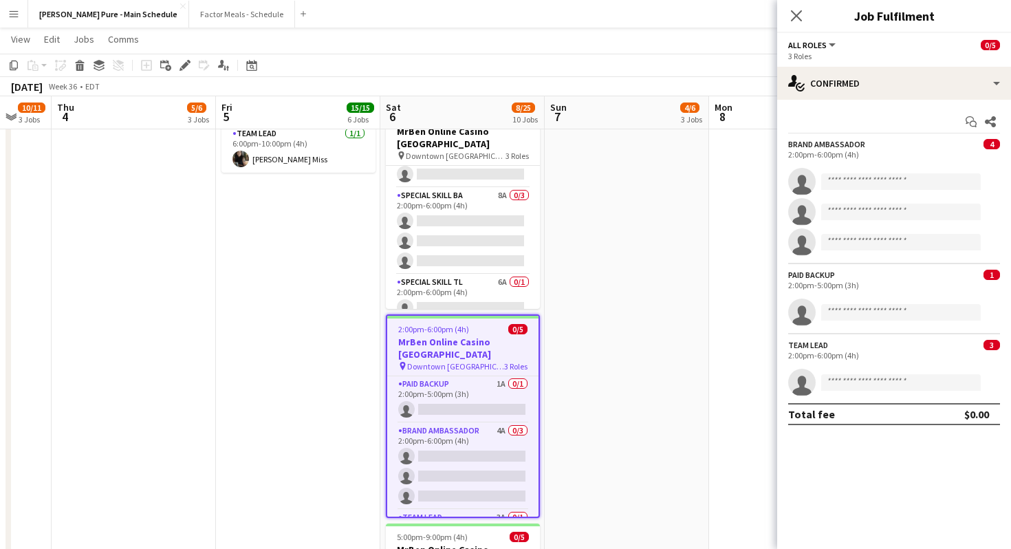
click at [855, 103] on div "Start chat Share Brand Ambassador 4 2:00pm-6:00pm (4h) single-neutral-actions s…" at bounding box center [894, 268] width 234 height 336
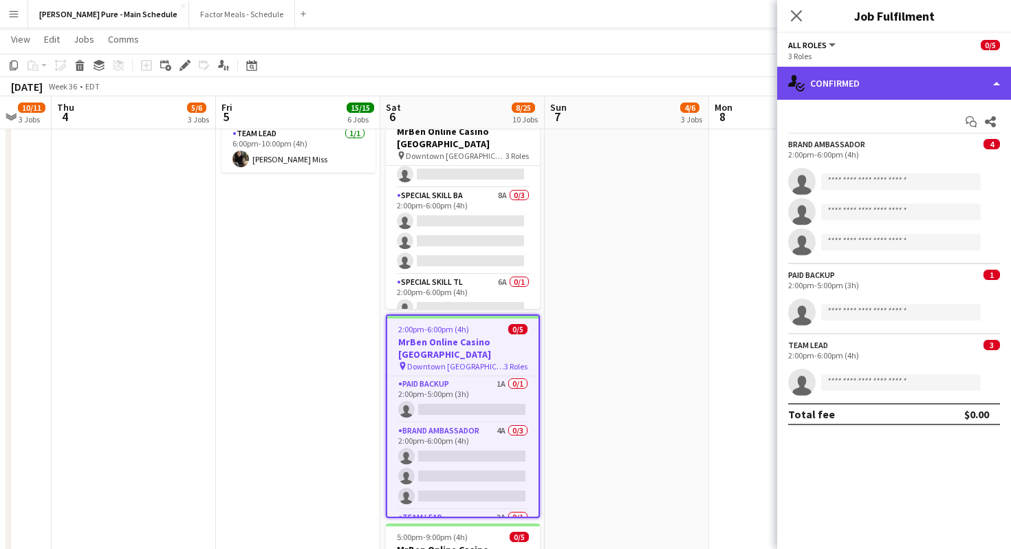
click at [845, 74] on div "single-neutral-actions-check-2 Confirmed" at bounding box center [894, 83] width 234 height 33
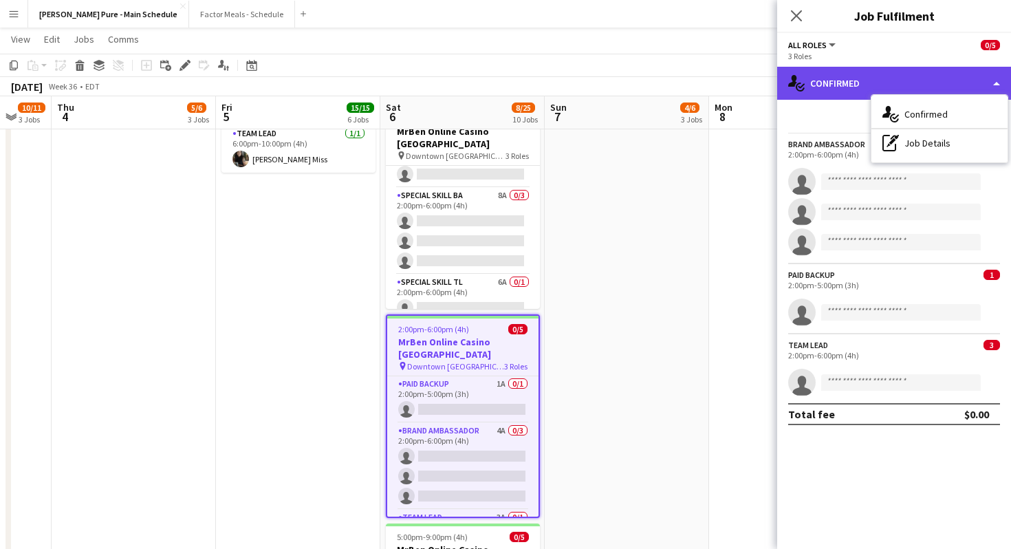
click at [835, 85] on div "single-neutral-actions-check-2 Confirmed" at bounding box center [894, 83] width 234 height 33
click at [1000, 82] on div "single-neutral-actions-check-2 Confirmed" at bounding box center [894, 83] width 234 height 33
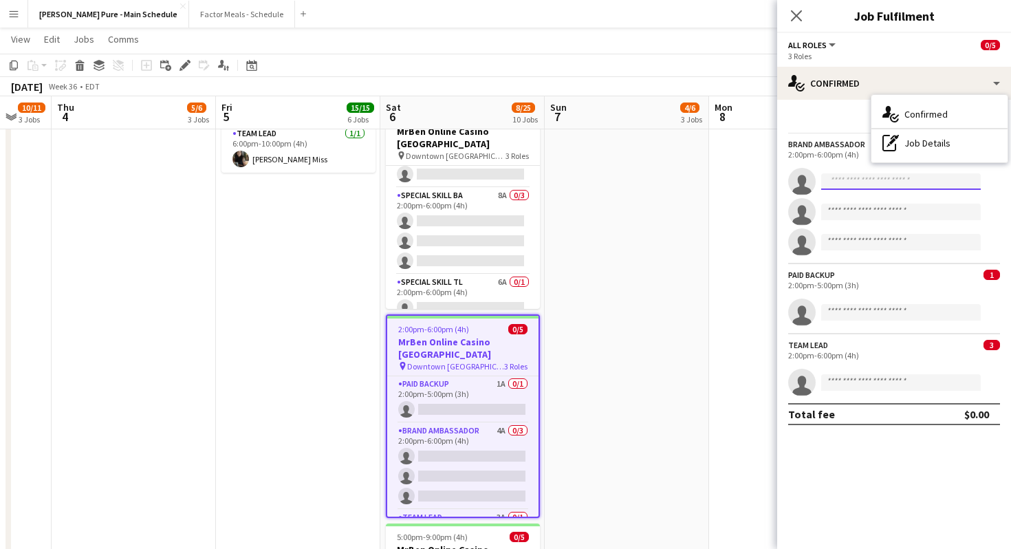
click at [832, 186] on input at bounding box center [900, 181] width 159 height 16
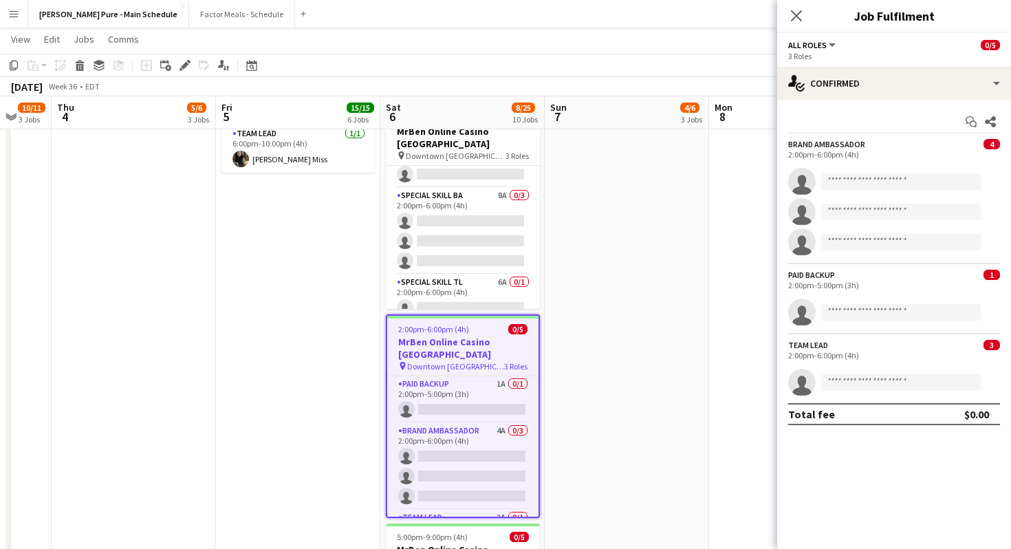
click at [791, 186] on icon "single-neutral-actions" at bounding box center [801, 184] width 27 height 31
click at [985, 139] on span "4" at bounding box center [991, 144] width 16 height 10
click at [484, 376] on app-card-role "Paid Backup 1A 0/1 2:00pm-5:00pm (3h) single-neutral-actions" at bounding box center [462, 399] width 151 height 47
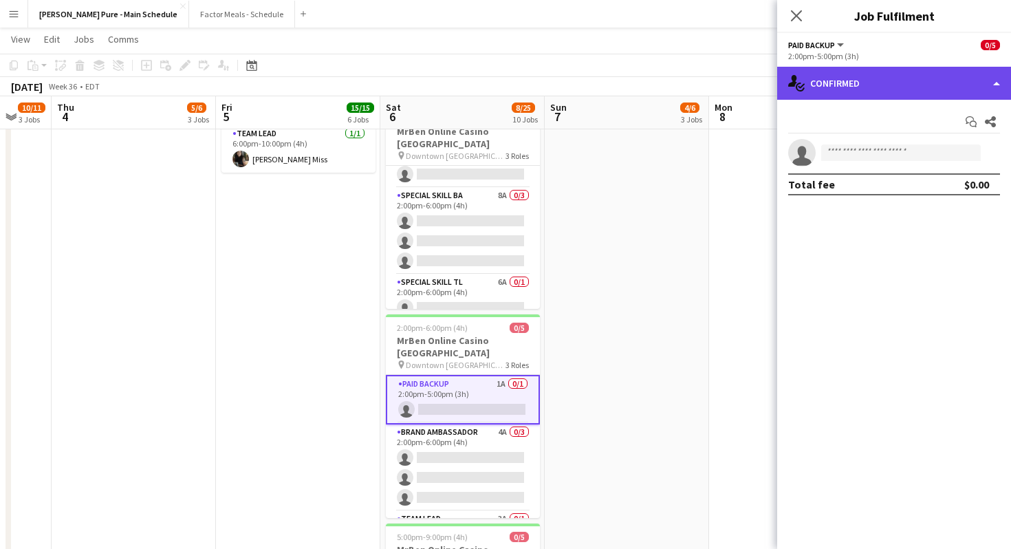
click at [983, 73] on div "single-neutral-actions-check-2 Confirmed" at bounding box center [894, 83] width 234 height 33
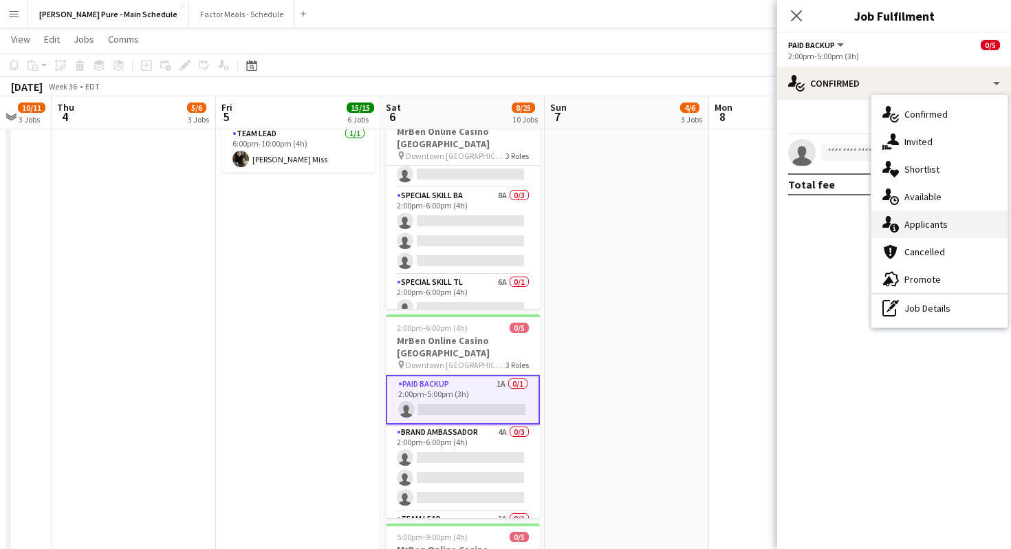
click at [923, 222] on div "single-neutral-actions-information Applicants" at bounding box center [939, 223] width 136 height 27
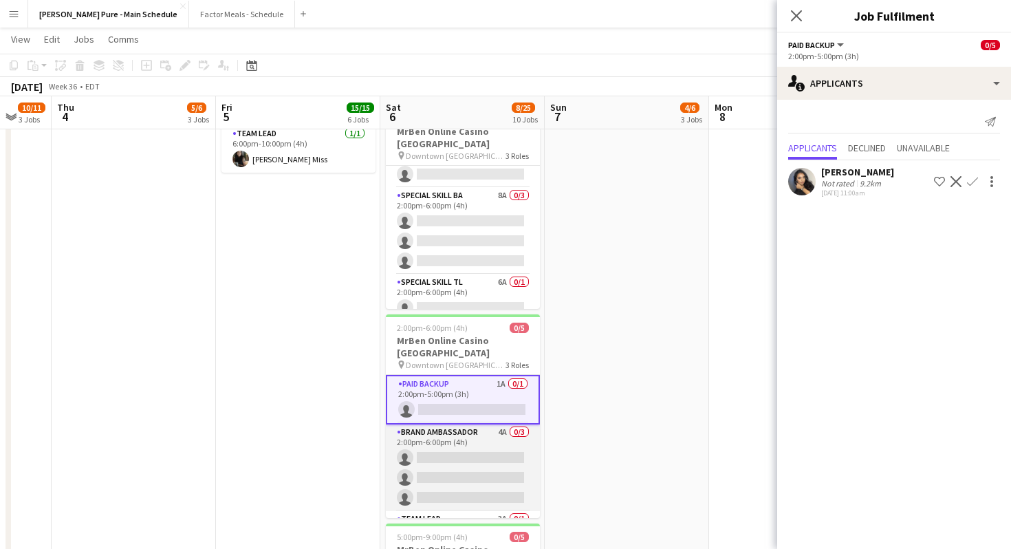
click at [472, 424] on app-card-role "Brand Ambassador 4A 0/3 2:00pm-6:00pm (4h) single-neutral-actions single-neutra…" at bounding box center [463, 467] width 154 height 87
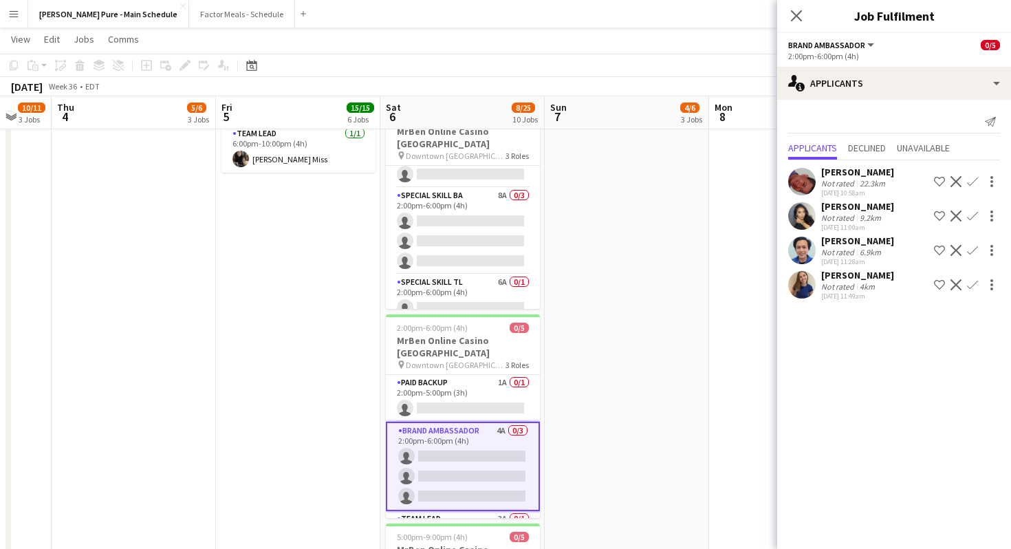
scroll to position [27, 0]
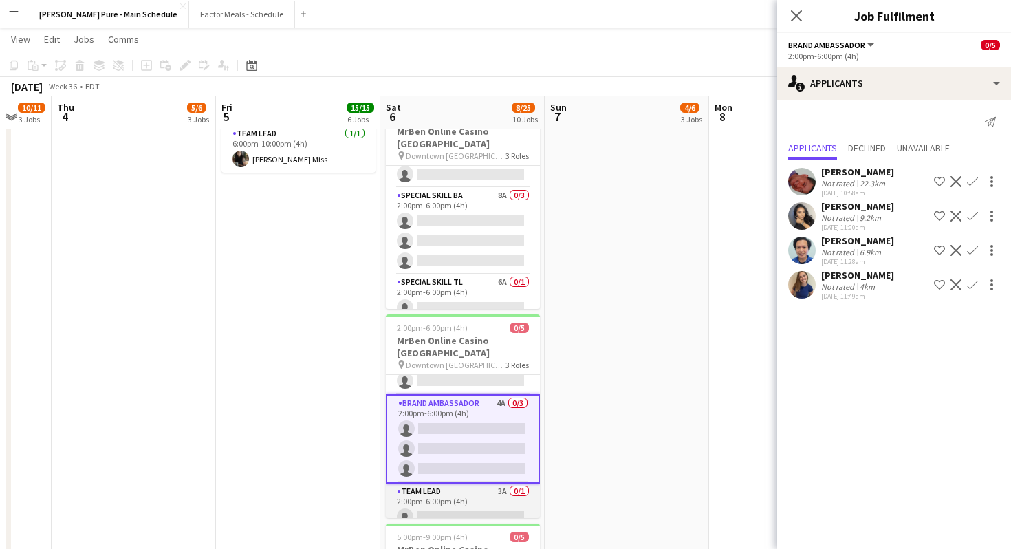
click at [461, 483] on app-card-role "Team Lead 3A 0/1 2:00pm-6:00pm (4h) single-neutral-actions" at bounding box center [463, 506] width 154 height 47
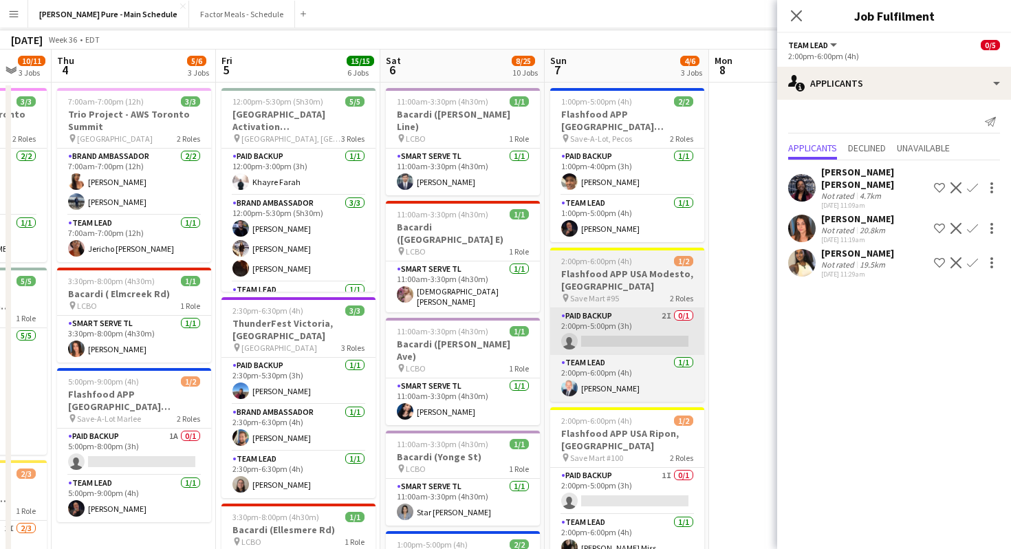
scroll to position [0, 0]
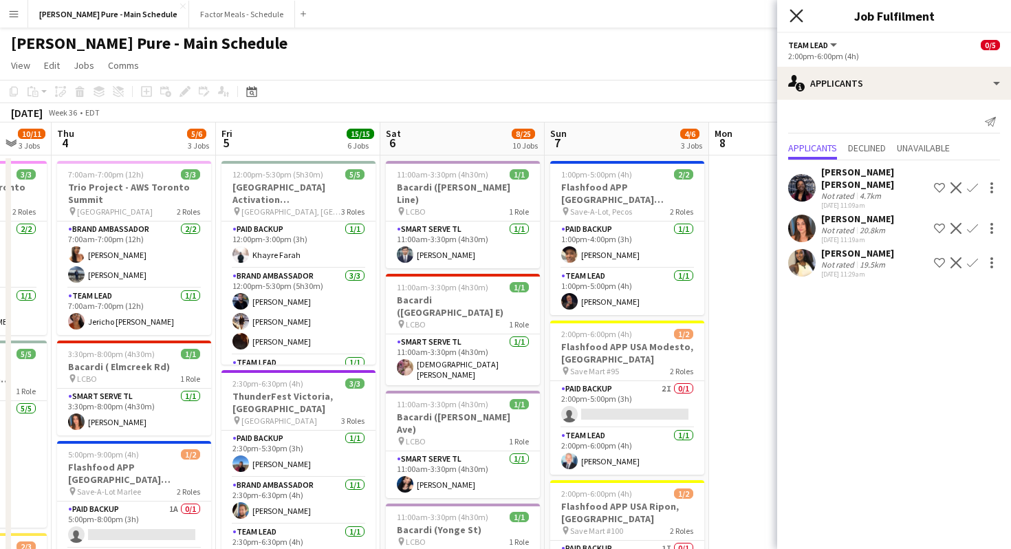
click at [793, 16] on icon "Close pop-in" at bounding box center [795, 15] width 13 height 13
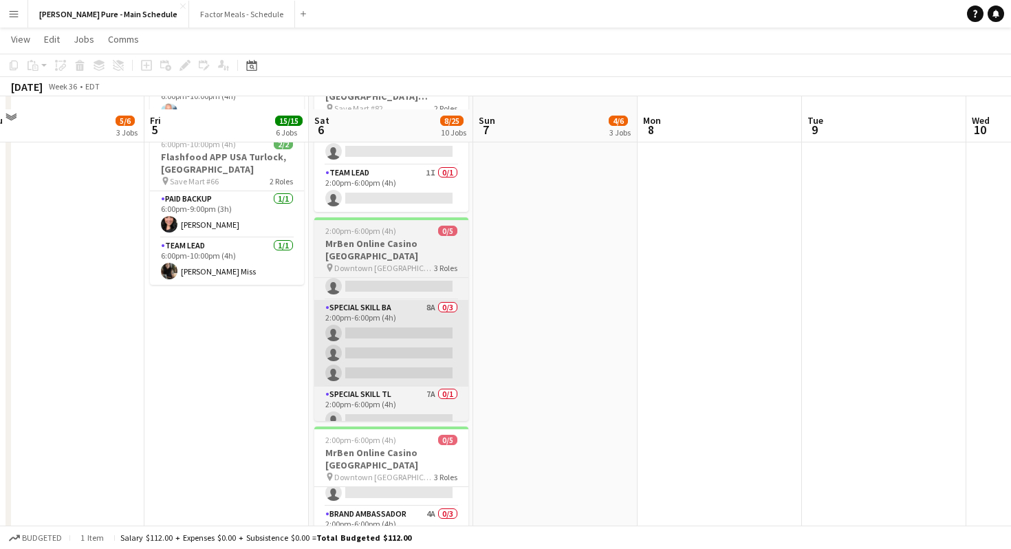
scroll to position [890, 0]
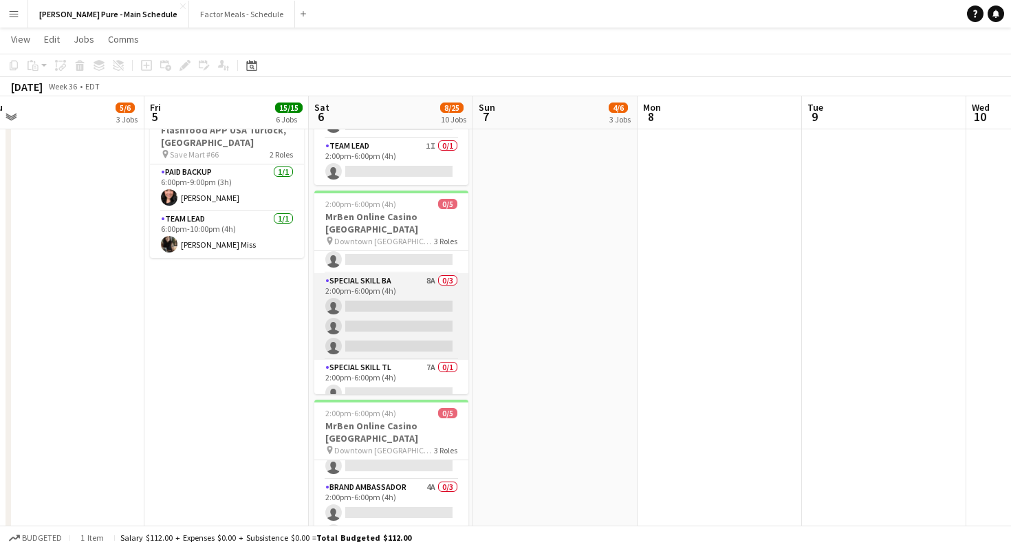
click at [373, 273] on app-card-role "Special Skill BA 8A 0/3 2:00pm-6:00pm (4h) single-neutral-actions single-neutra…" at bounding box center [391, 316] width 154 height 87
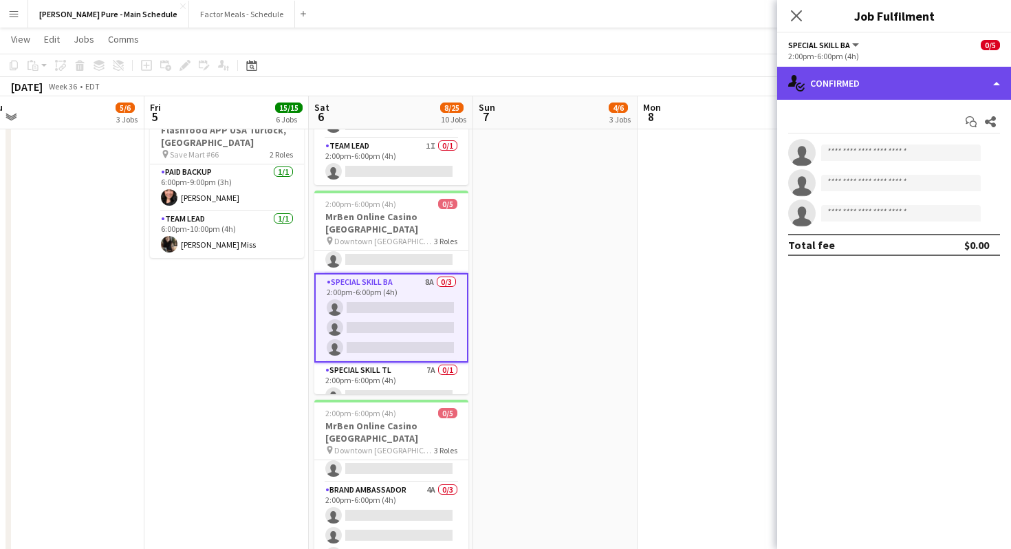
click at [997, 84] on div "single-neutral-actions-check-2 Confirmed" at bounding box center [894, 83] width 234 height 33
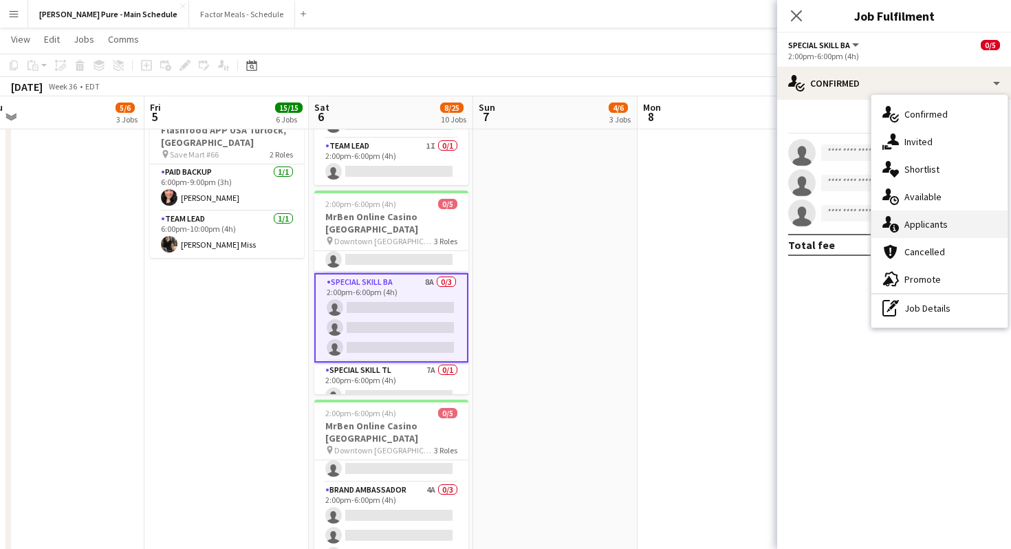
click at [916, 217] on div "single-neutral-actions-information Applicants" at bounding box center [939, 223] width 136 height 27
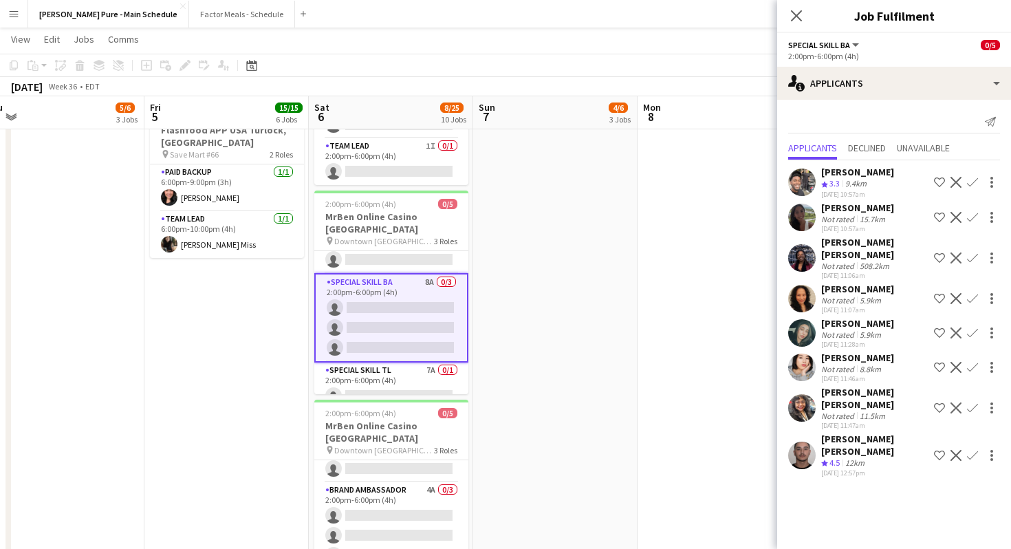
click at [382, 445] on span "Downtown [GEOGRAPHIC_DATA]" at bounding box center [384, 450] width 100 height 10
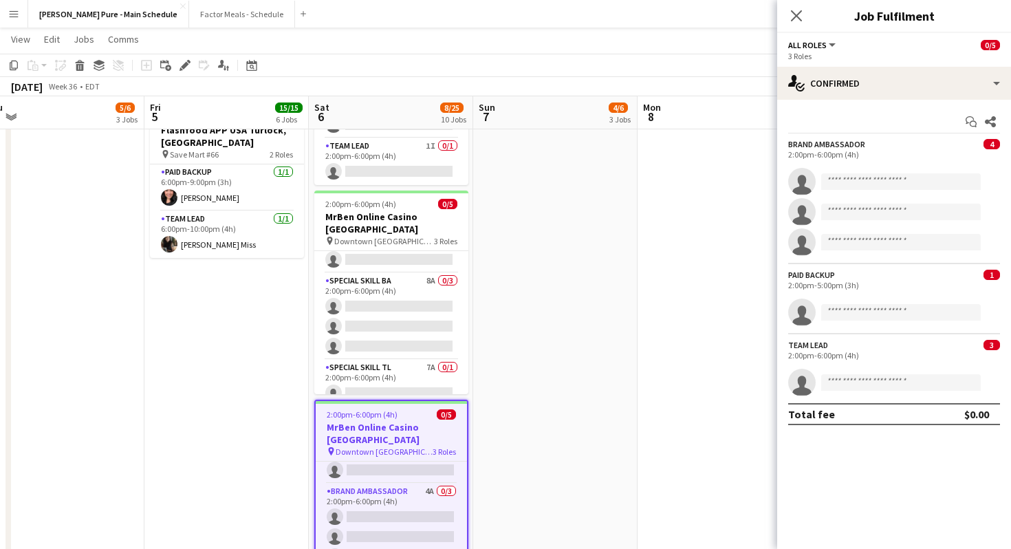
scroll to position [27, 0]
click at [901, 179] on input at bounding box center [900, 181] width 159 height 16
click at [366, 481] on app-card-role "Brand Ambassador 4A 0/3 2:00pm-6:00pm (4h) single-neutral-actions single-neutra…" at bounding box center [391, 524] width 151 height 87
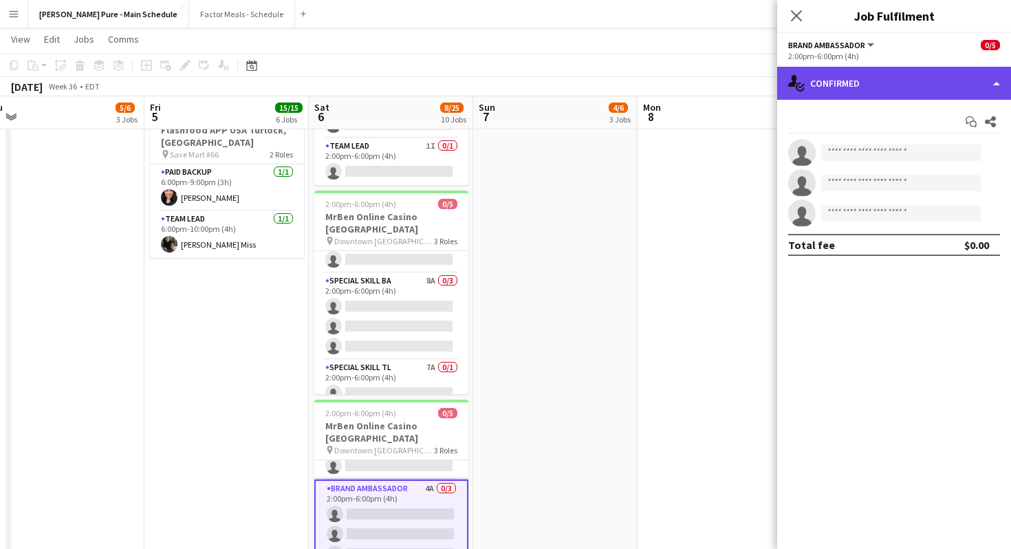
click at [996, 81] on div "single-neutral-actions-check-2 Confirmed" at bounding box center [894, 83] width 234 height 33
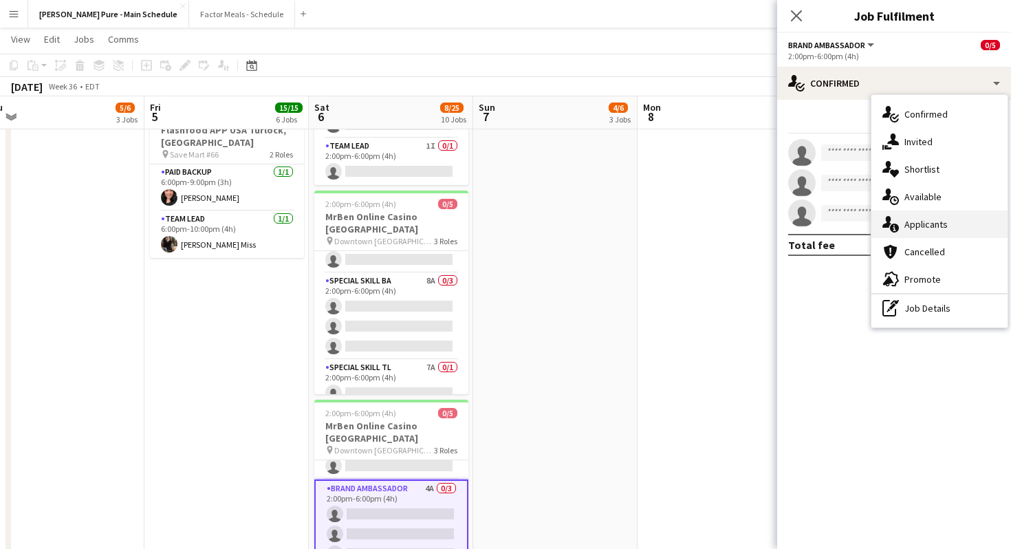
click at [907, 224] on div "single-neutral-actions-information Applicants" at bounding box center [939, 223] width 136 height 27
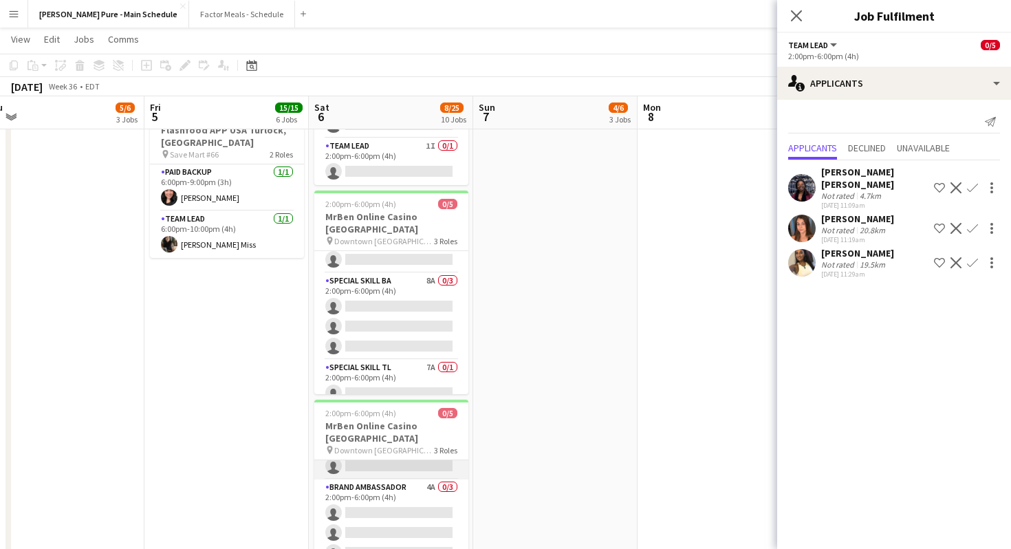
click at [365, 432] on app-card-role "Paid Backup 1A 0/1 2:00pm-5:00pm (3h) single-neutral-actions" at bounding box center [391, 455] width 154 height 47
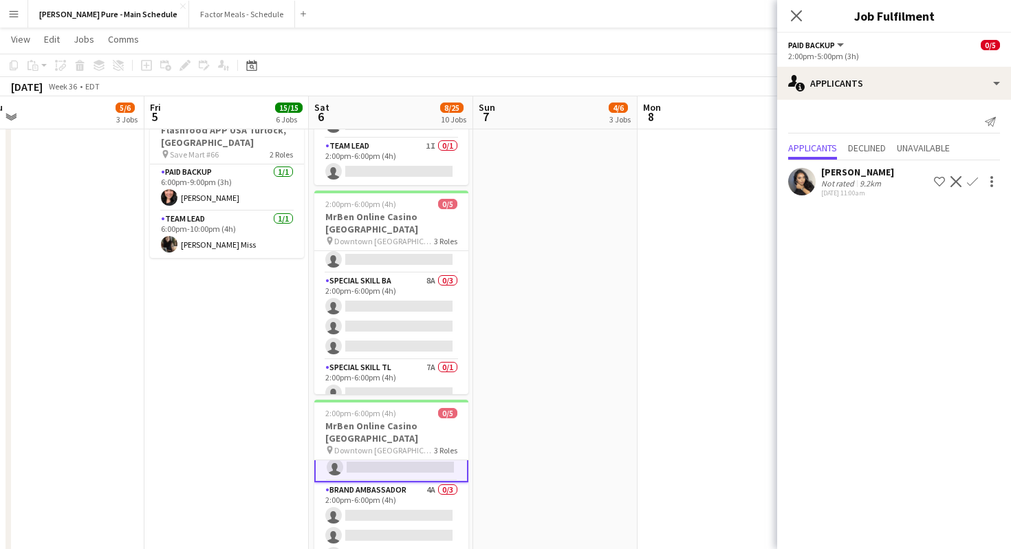
click at [804, 11] on div "Close pop-in" at bounding box center [796, 16] width 38 height 32
click at [789, 12] on icon "Close pop-in" at bounding box center [795, 15] width 13 height 13
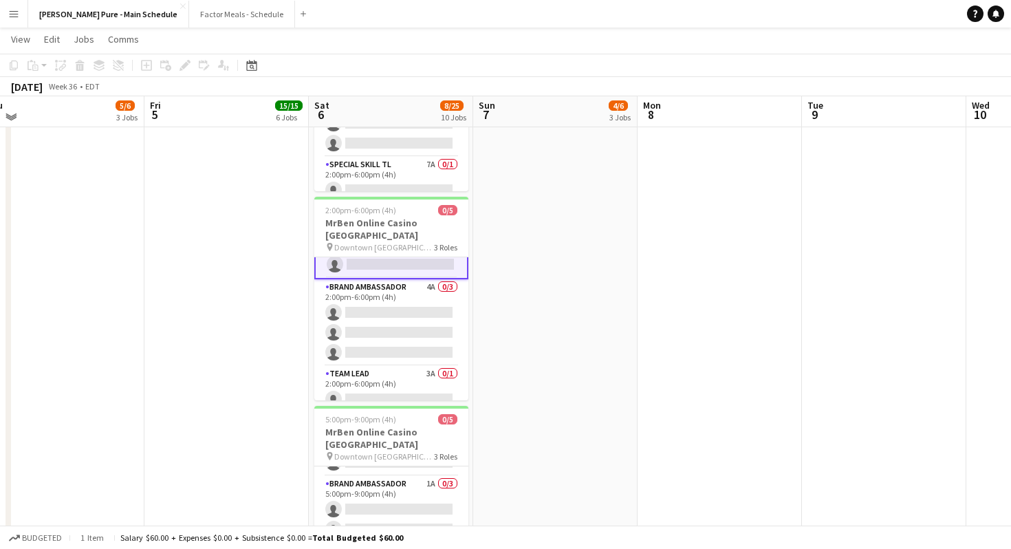
scroll to position [1094, 0]
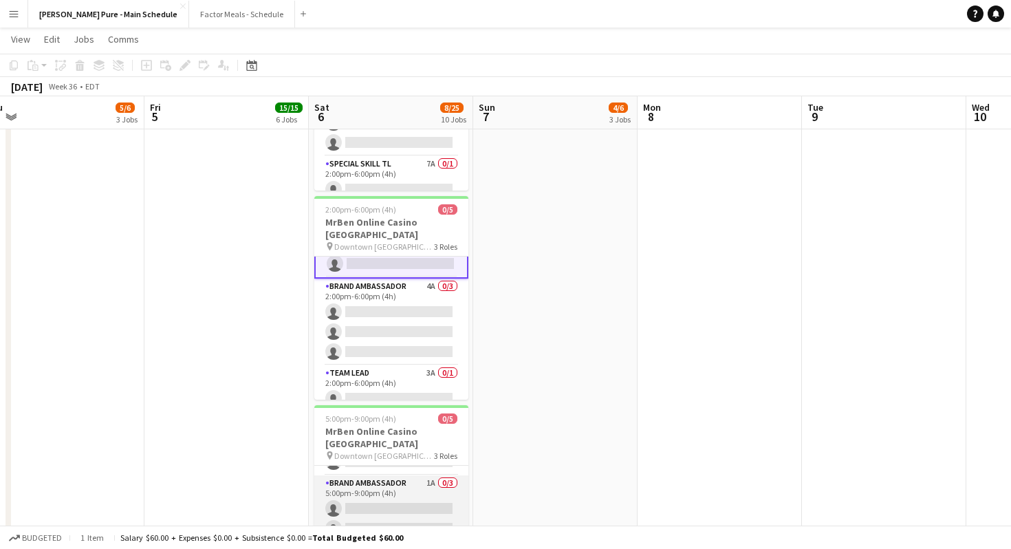
click at [368, 475] on app-card-role "Brand Ambassador 1A 0/3 5:00pm-9:00pm (4h) single-neutral-actions single-neutra…" at bounding box center [391, 518] width 154 height 87
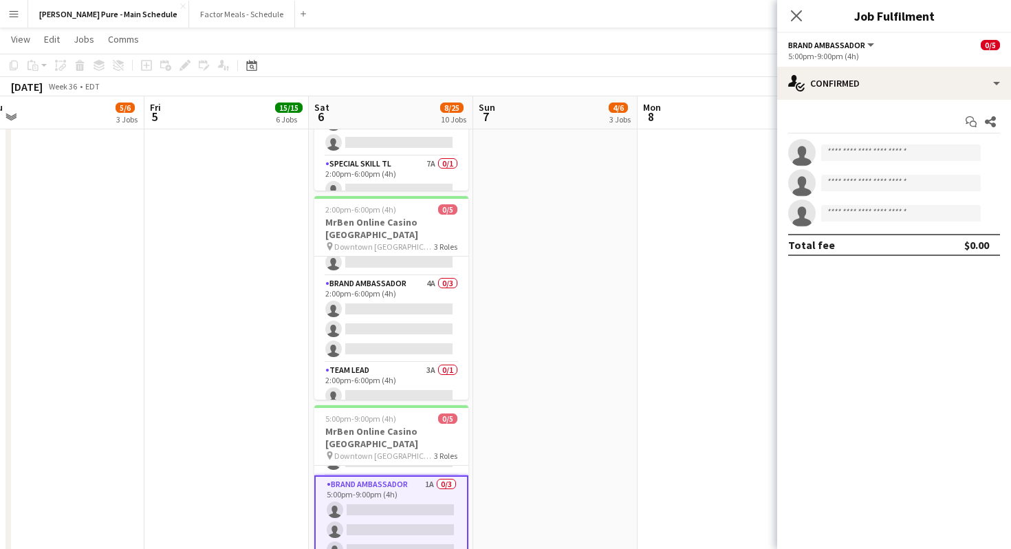
scroll to position [25, 0]
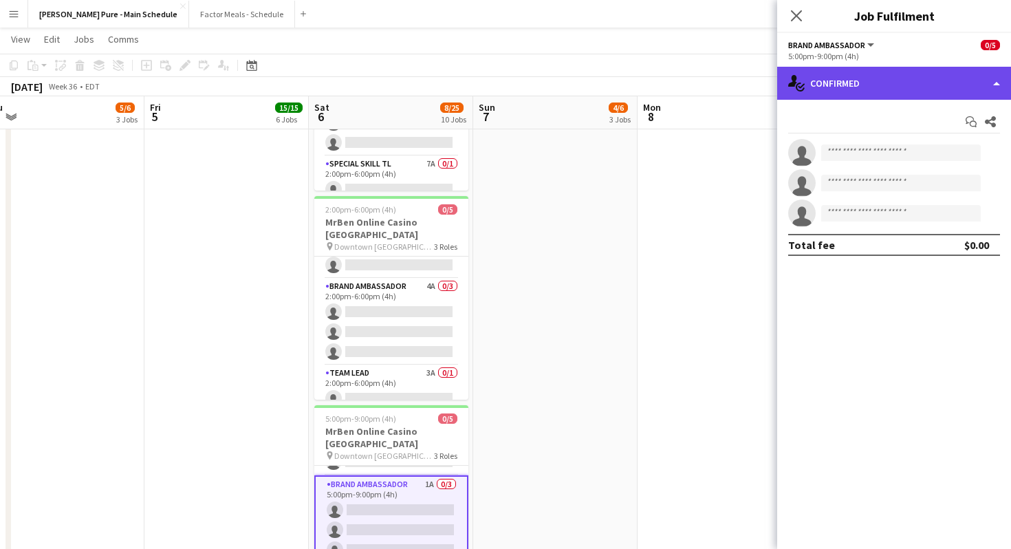
click at [994, 82] on div "single-neutral-actions-check-2 Confirmed" at bounding box center [894, 83] width 234 height 33
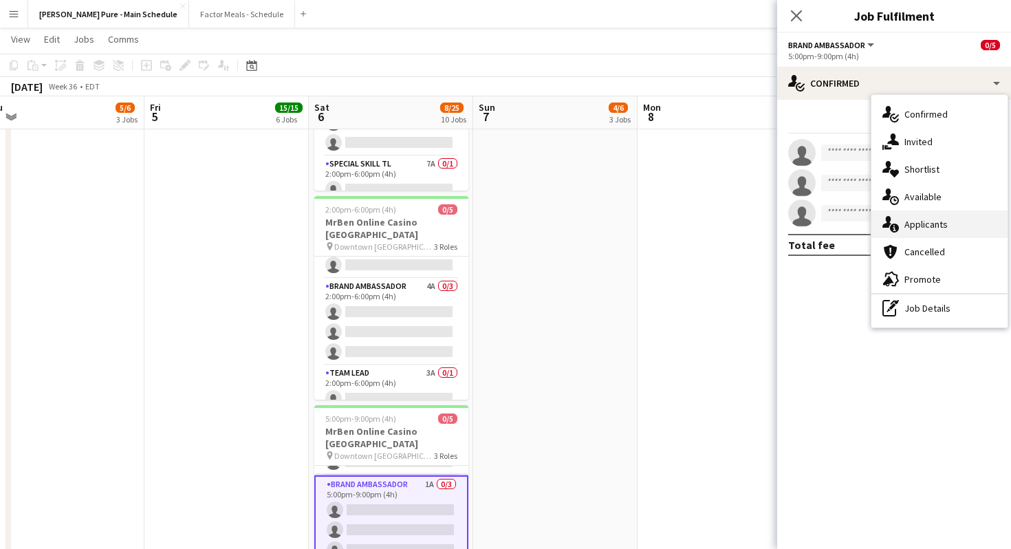
click at [920, 232] on div "single-neutral-actions-information Applicants" at bounding box center [939, 223] width 136 height 27
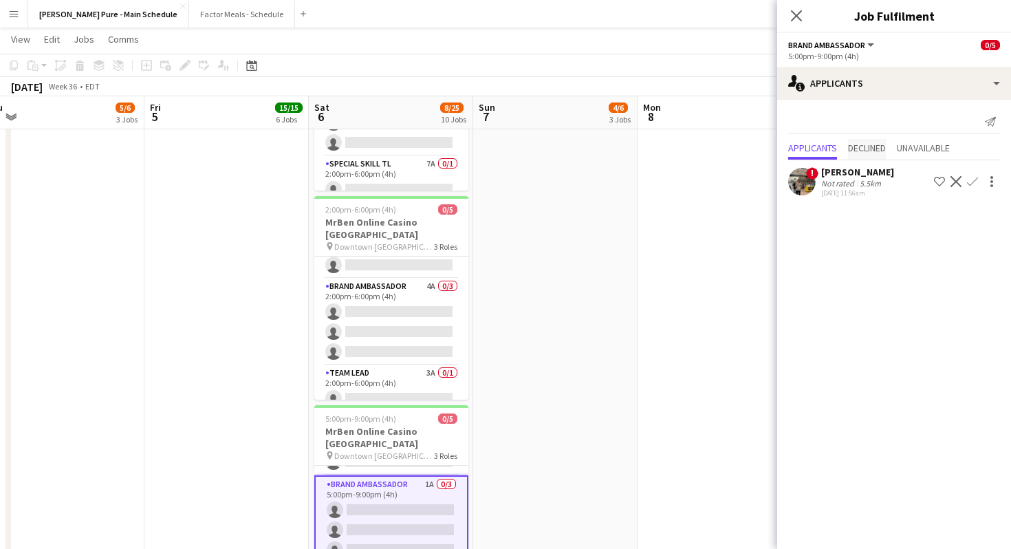
click at [859, 152] on span "Declined" at bounding box center [867, 148] width 38 height 10
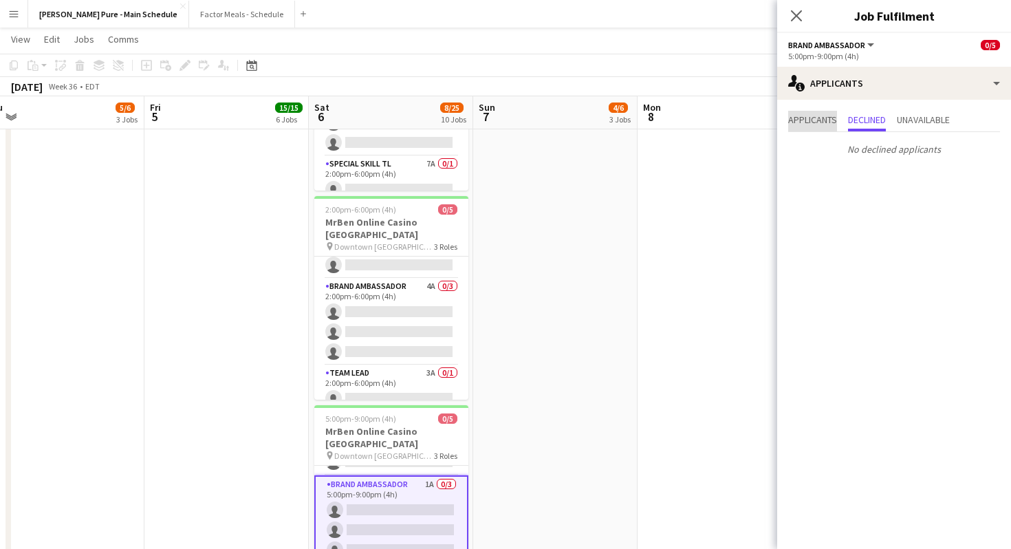
click at [791, 120] on span "Applicants" at bounding box center [812, 120] width 49 height 10
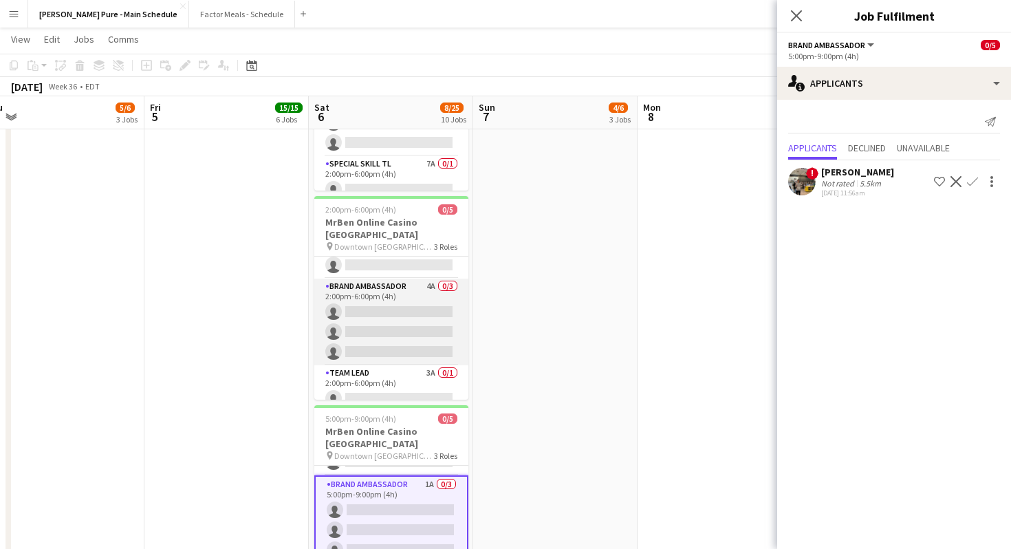
click at [432, 278] on app-card-role "Brand Ambassador 4A 0/3 2:00pm-6:00pm (4h) single-neutral-actions single-neutra…" at bounding box center [391, 321] width 154 height 87
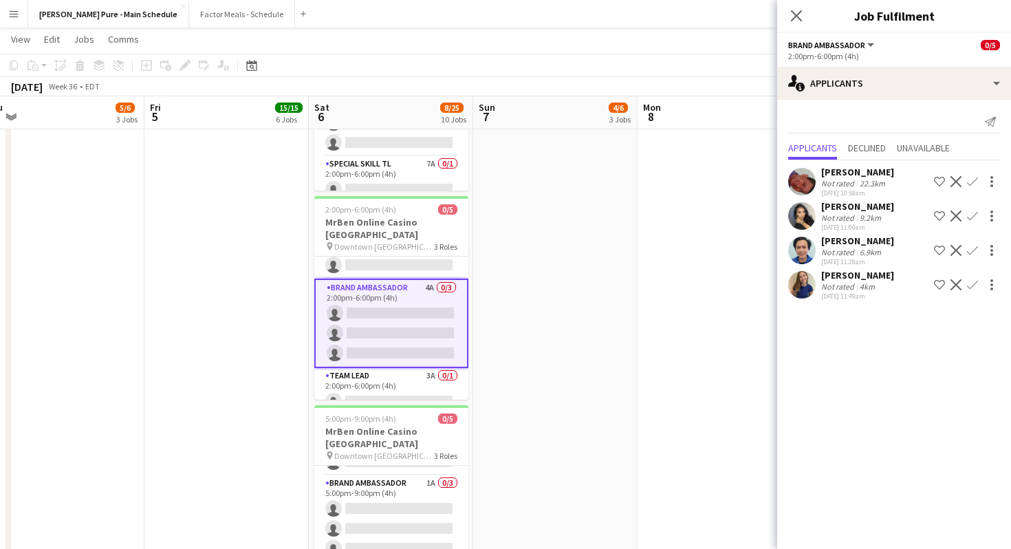
scroll to position [0, 0]
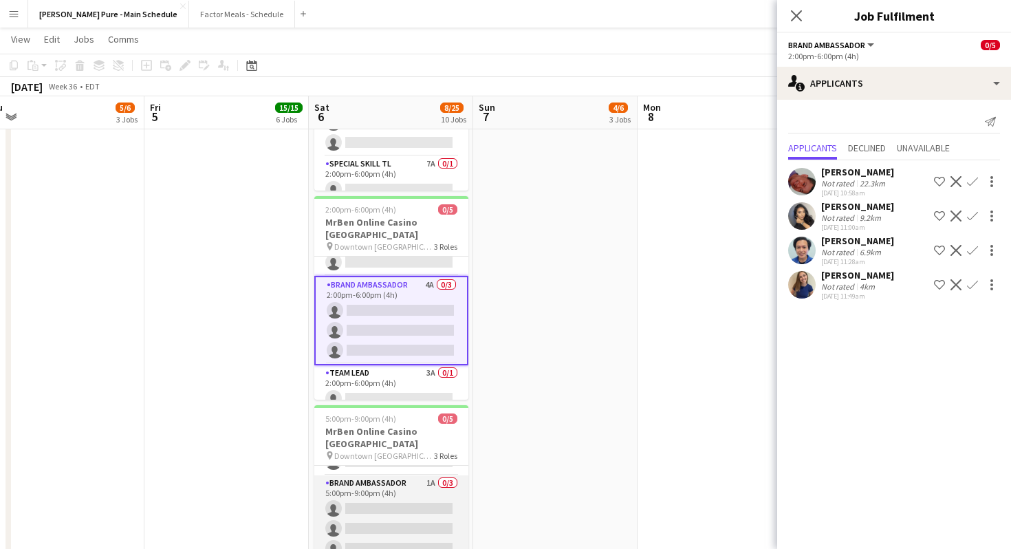
click at [408, 475] on app-card-role "Brand Ambassador 1A 0/3 5:00pm-9:00pm (4h) single-neutral-actions single-neutra…" at bounding box center [391, 518] width 154 height 87
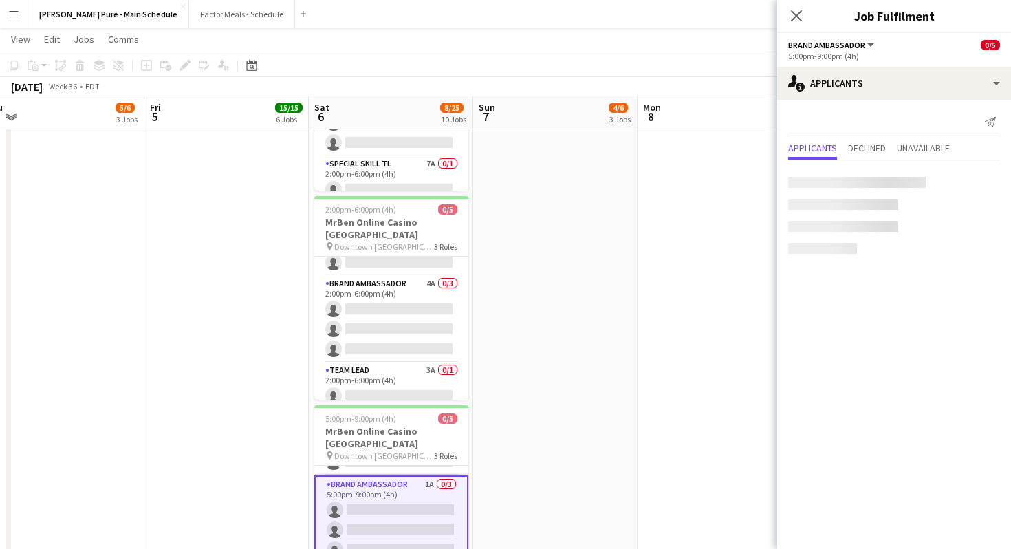
scroll to position [25, 0]
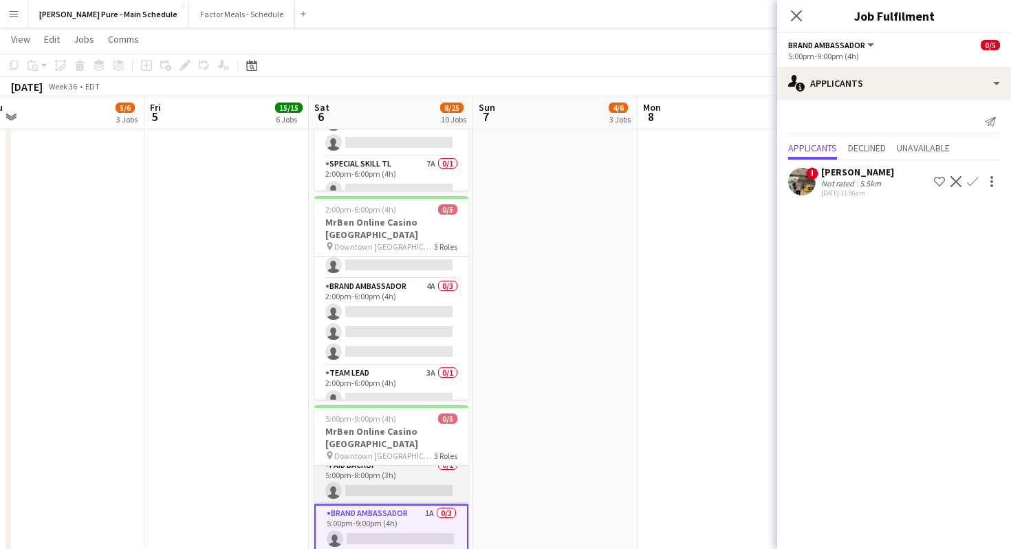
click at [375, 457] on app-card-role "Paid Backup 0/1 5:00pm-8:00pm (3h) single-neutral-actions" at bounding box center [391, 480] width 154 height 47
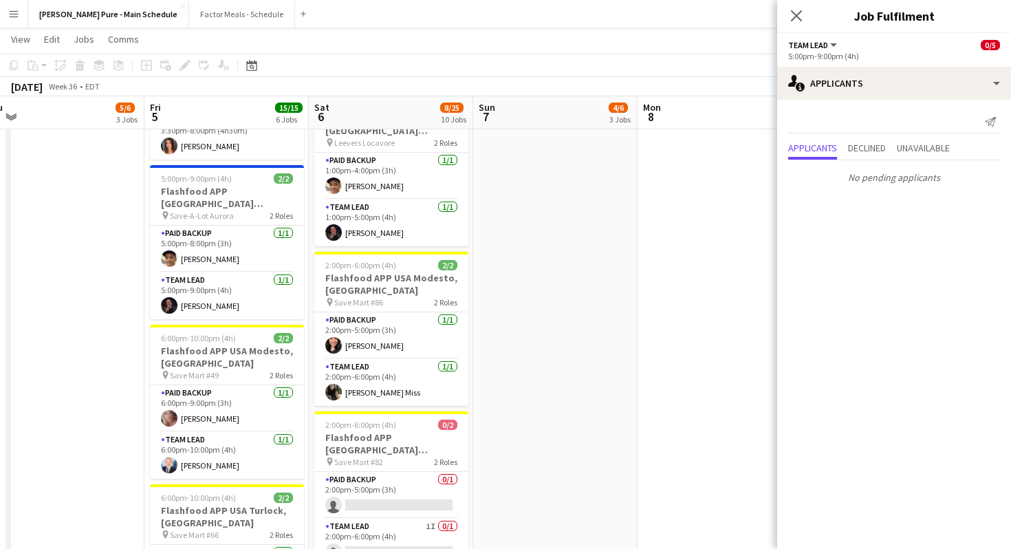
scroll to position [0, 0]
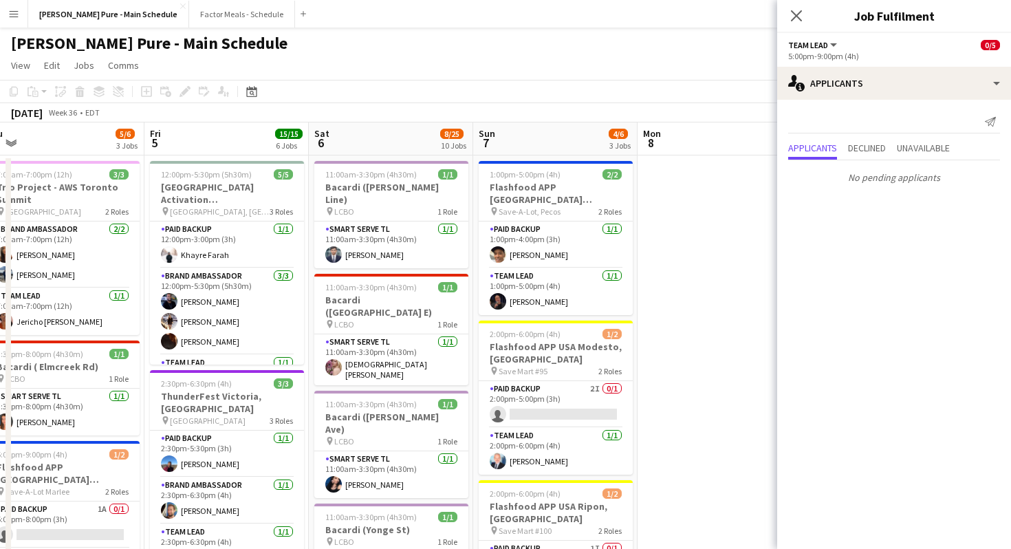
click at [795, 27] on div "Close pop-in" at bounding box center [796, 16] width 38 height 32
click at [795, 1] on div "Close pop-in" at bounding box center [796, 16] width 38 height 32
